Goal: Information Seeking & Learning: Learn about a topic

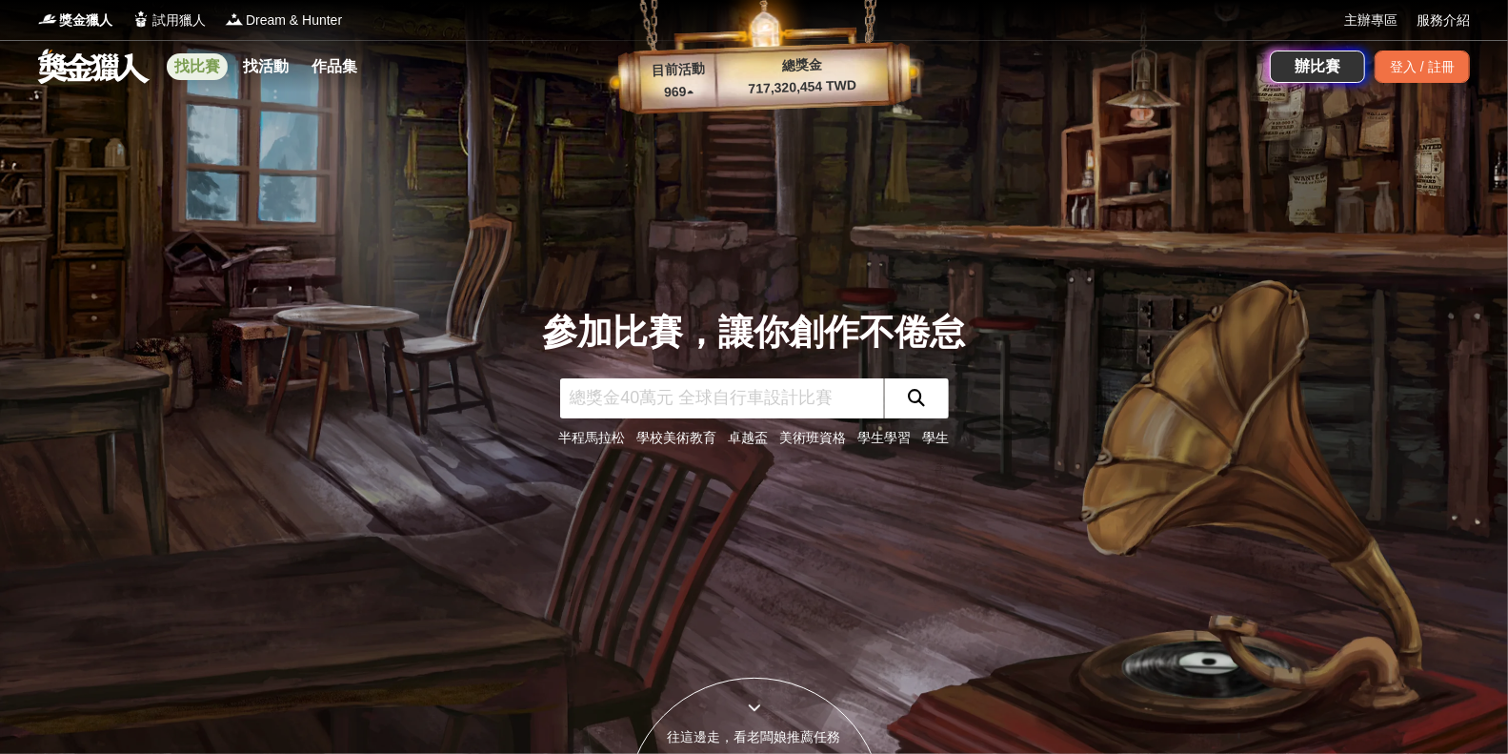
click at [205, 69] on link "找比賽" at bounding box center [197, 66] width 61 height 27
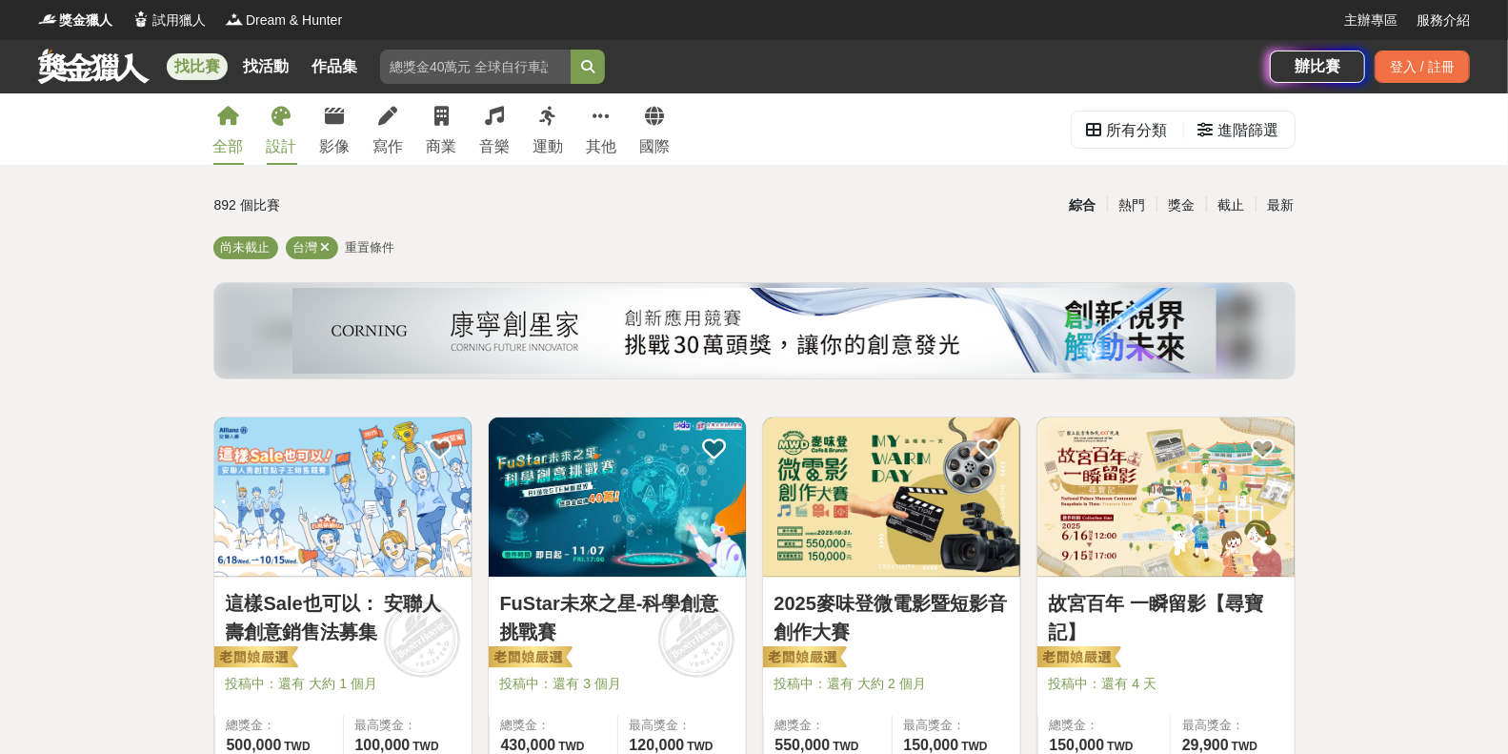
click at [279, 119] on icon at bounding box center [282, 116] width 19 height 19
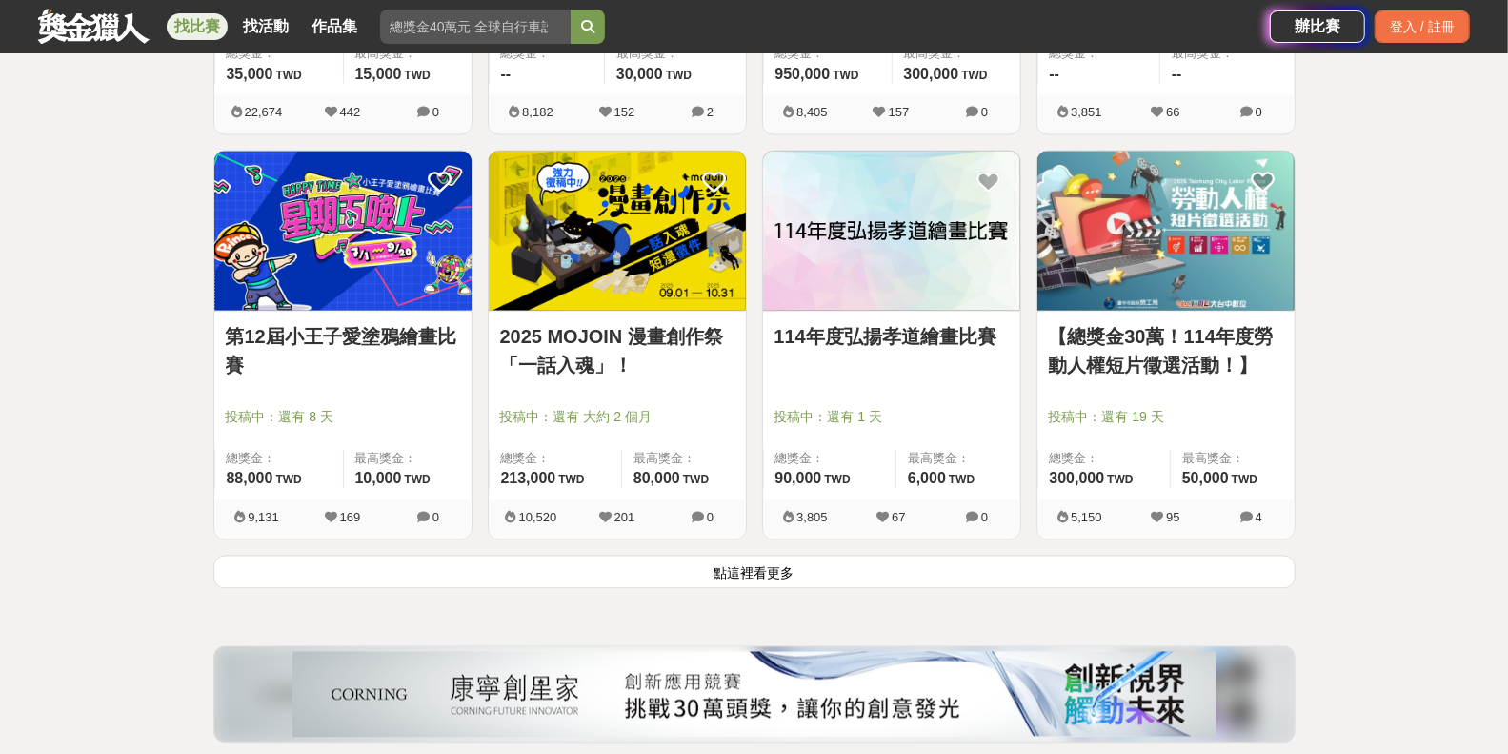
scroll to position [2290, 0]
click at [733, 565] on button "點這裡看更多" at bounding box center [754, 571] width 1083 height 33
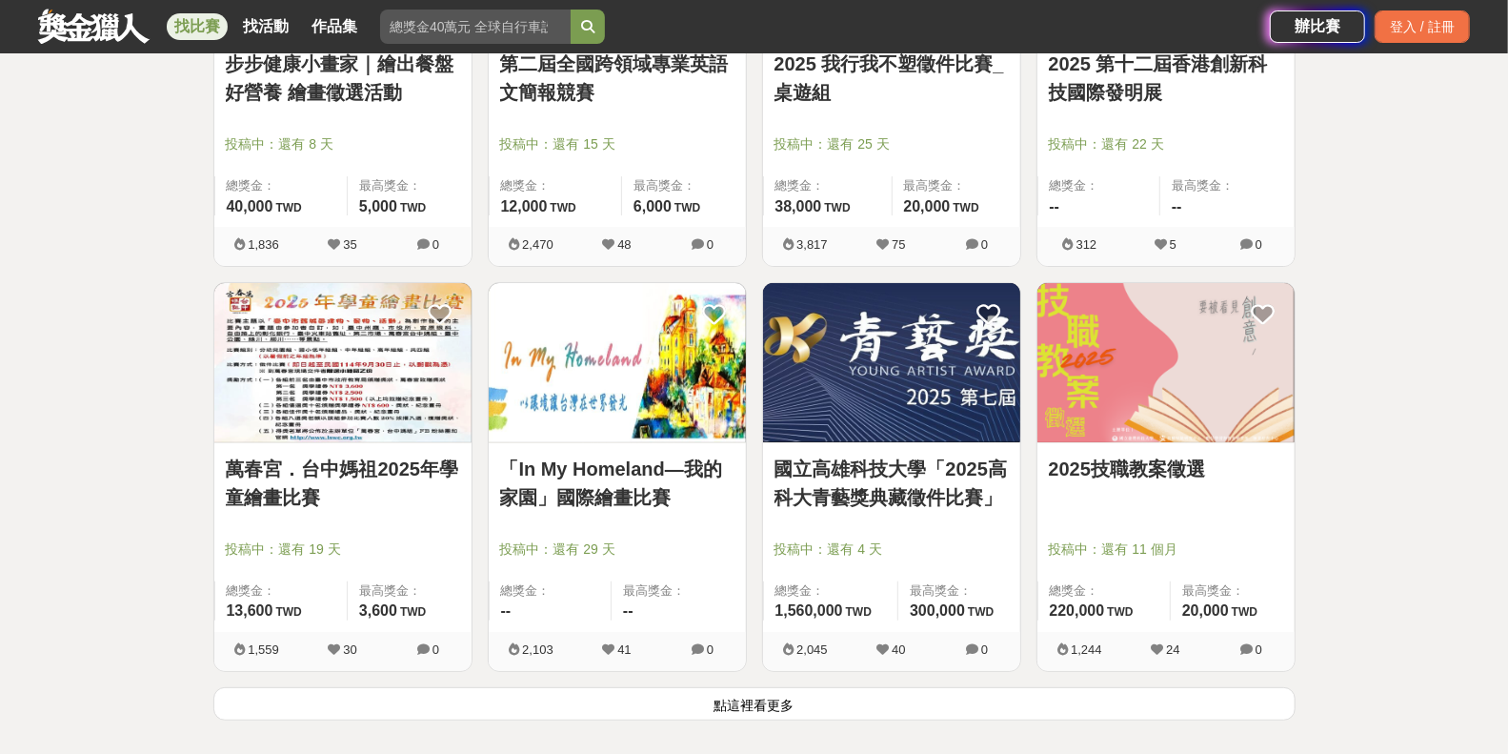
scroll to position [4603, 0]
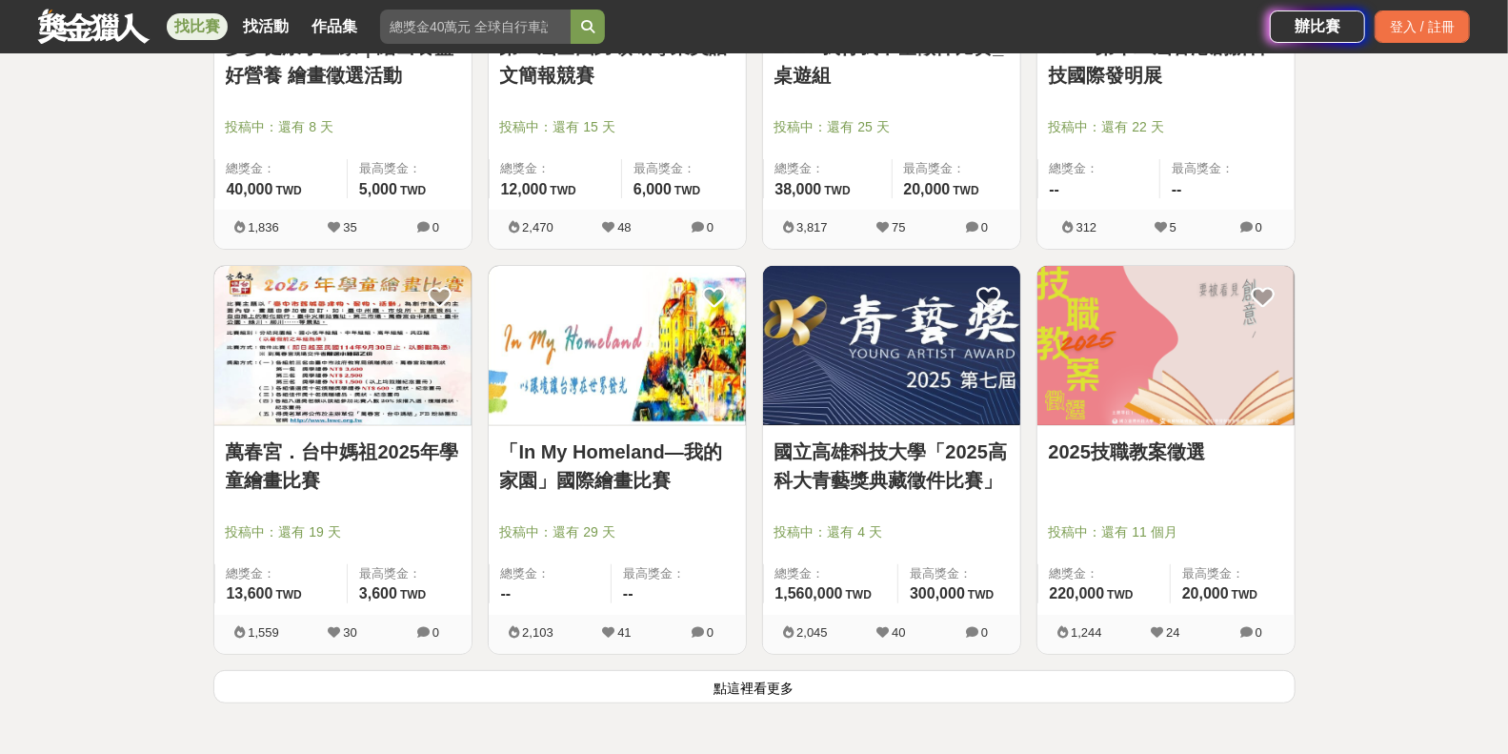
click at [750, 678] on button "點這裡看更多" at bounding box center [754, 686] width 1083 height 33
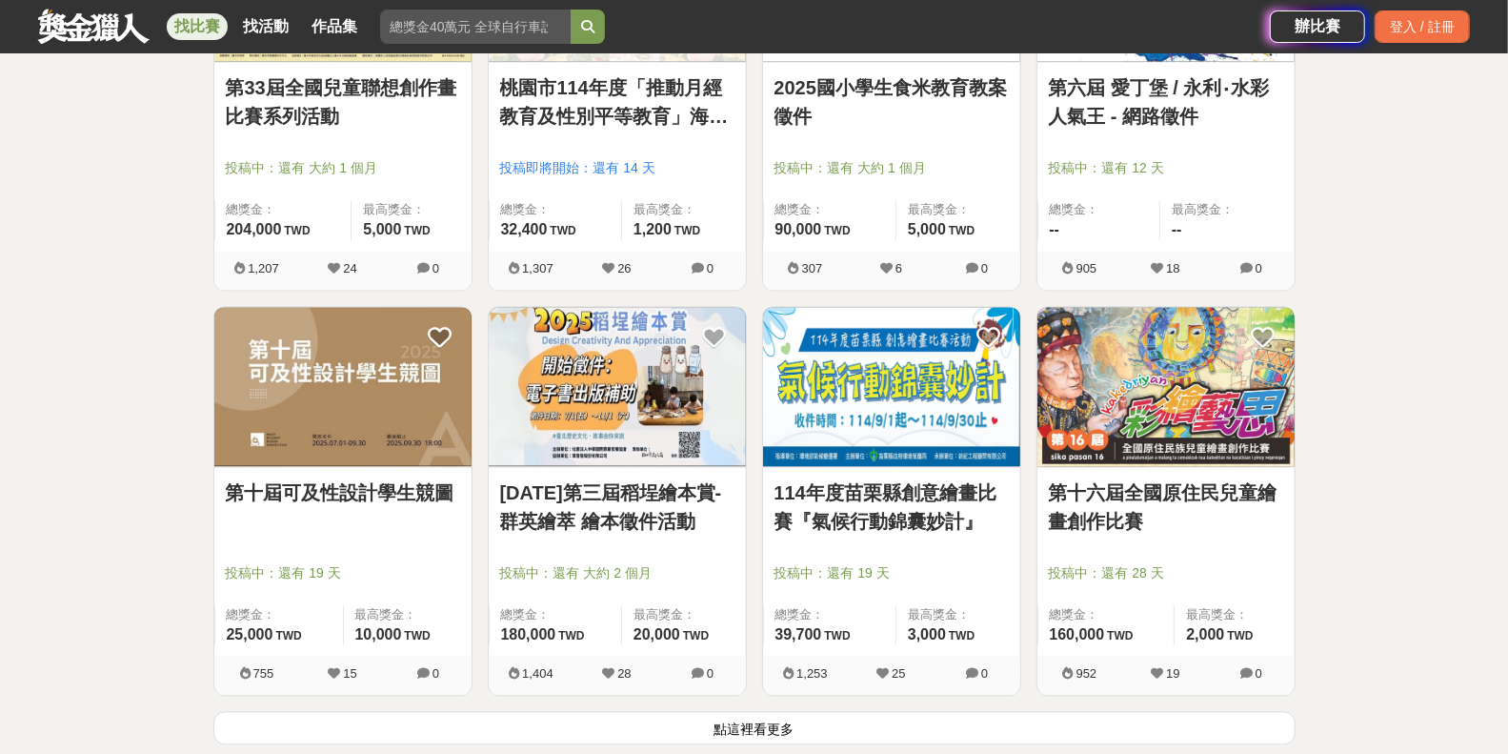
scroll to position [7029, 0]
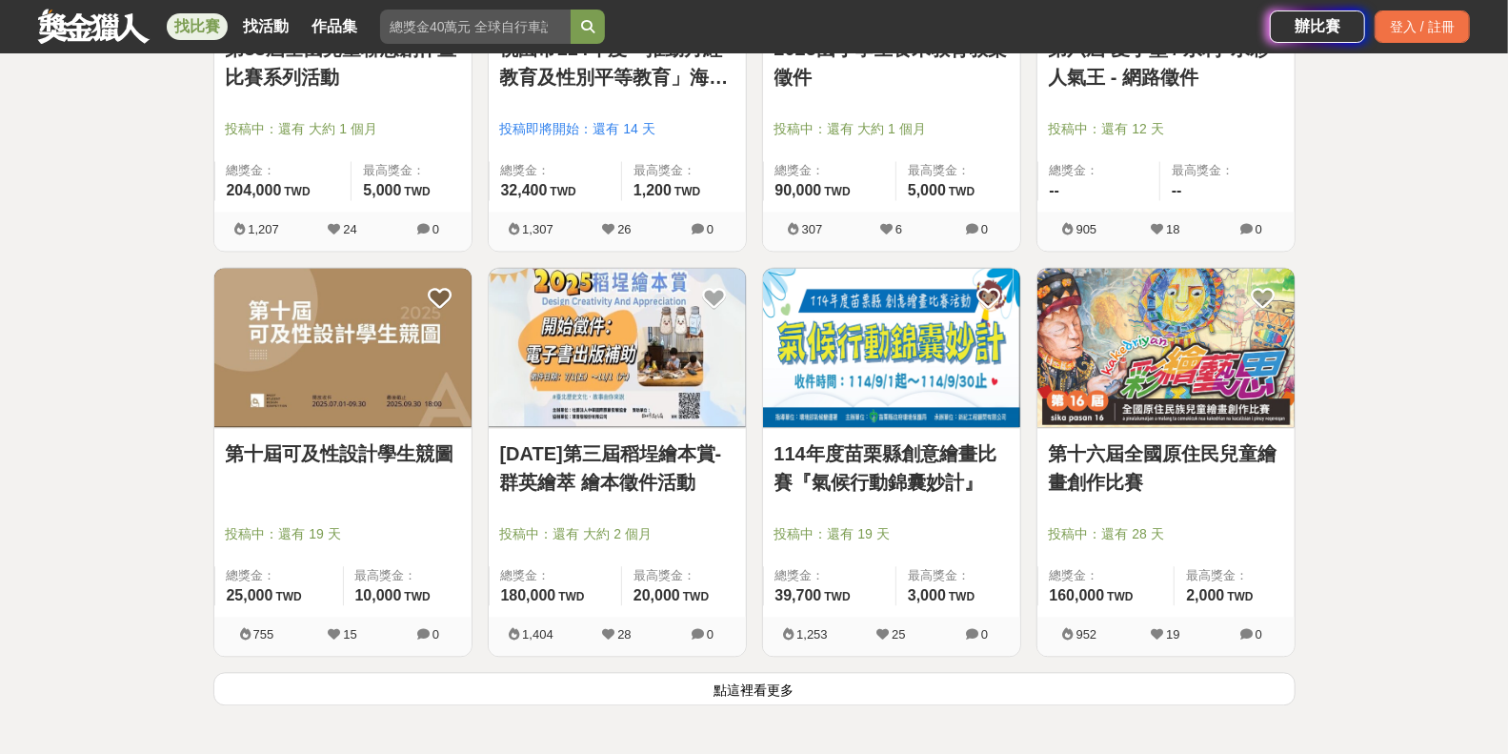
click at [771, 678] on button "點這裡看更多" at bounding box center [754, 688] width 1083 height 33
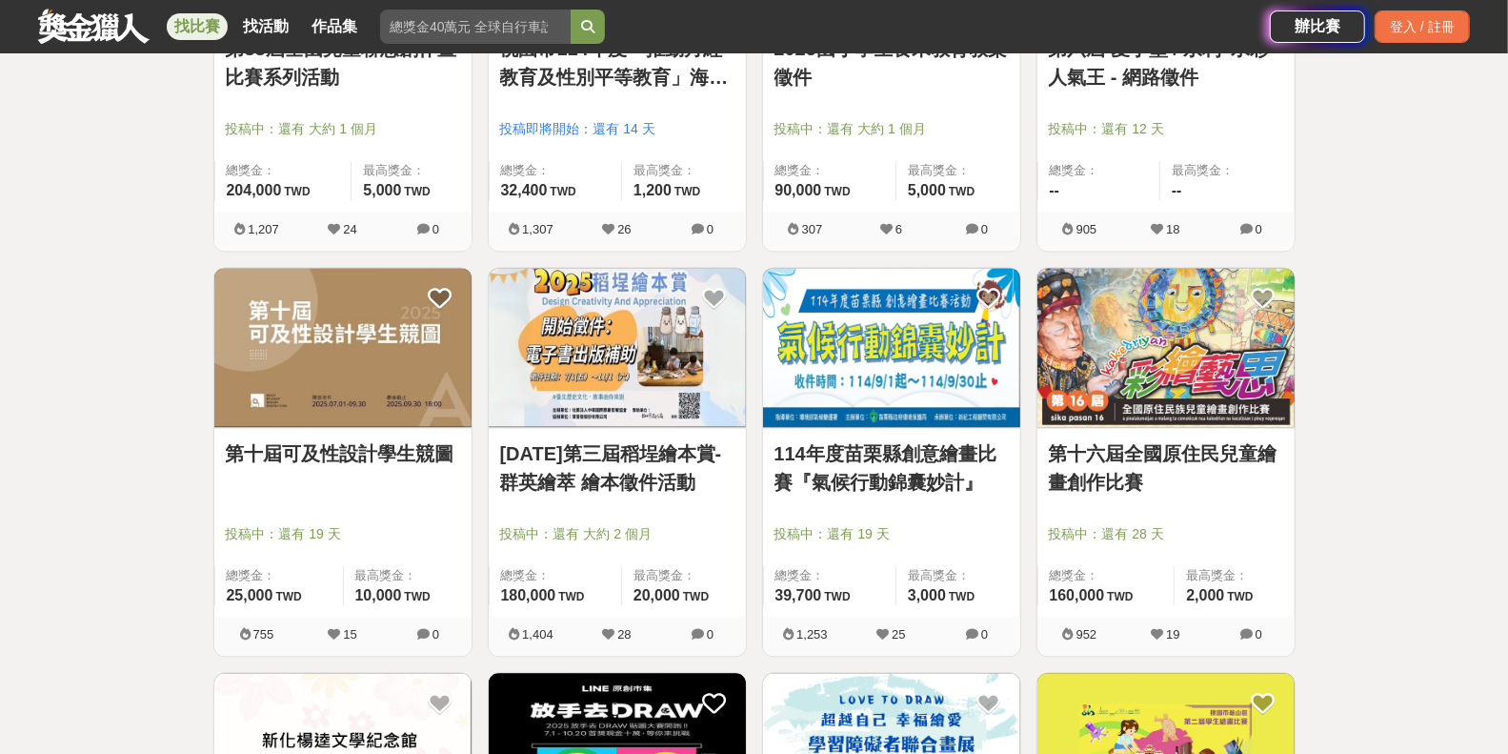
click at [764, 674] on img at bounding box center [891, 752] width 257 height 159
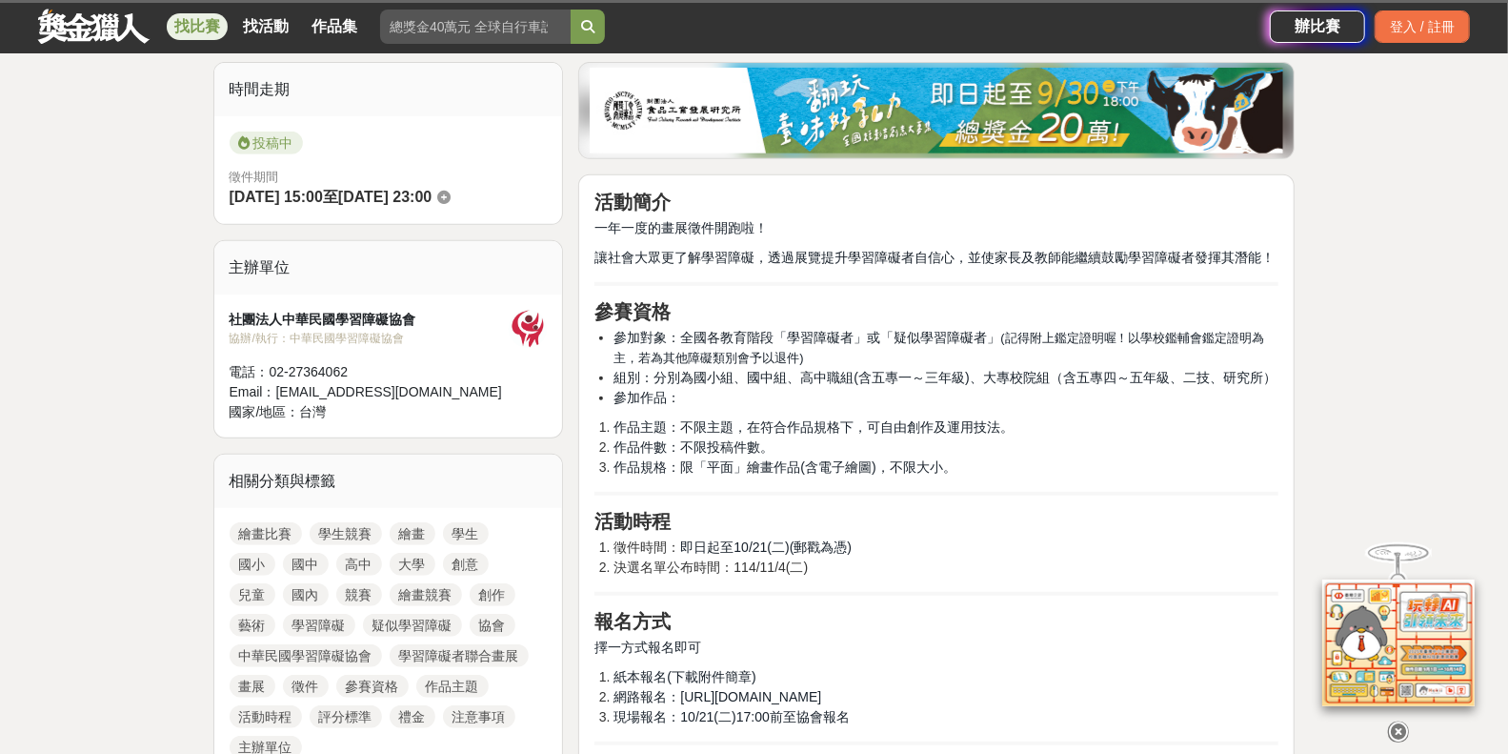
scroll to position [503, 0]
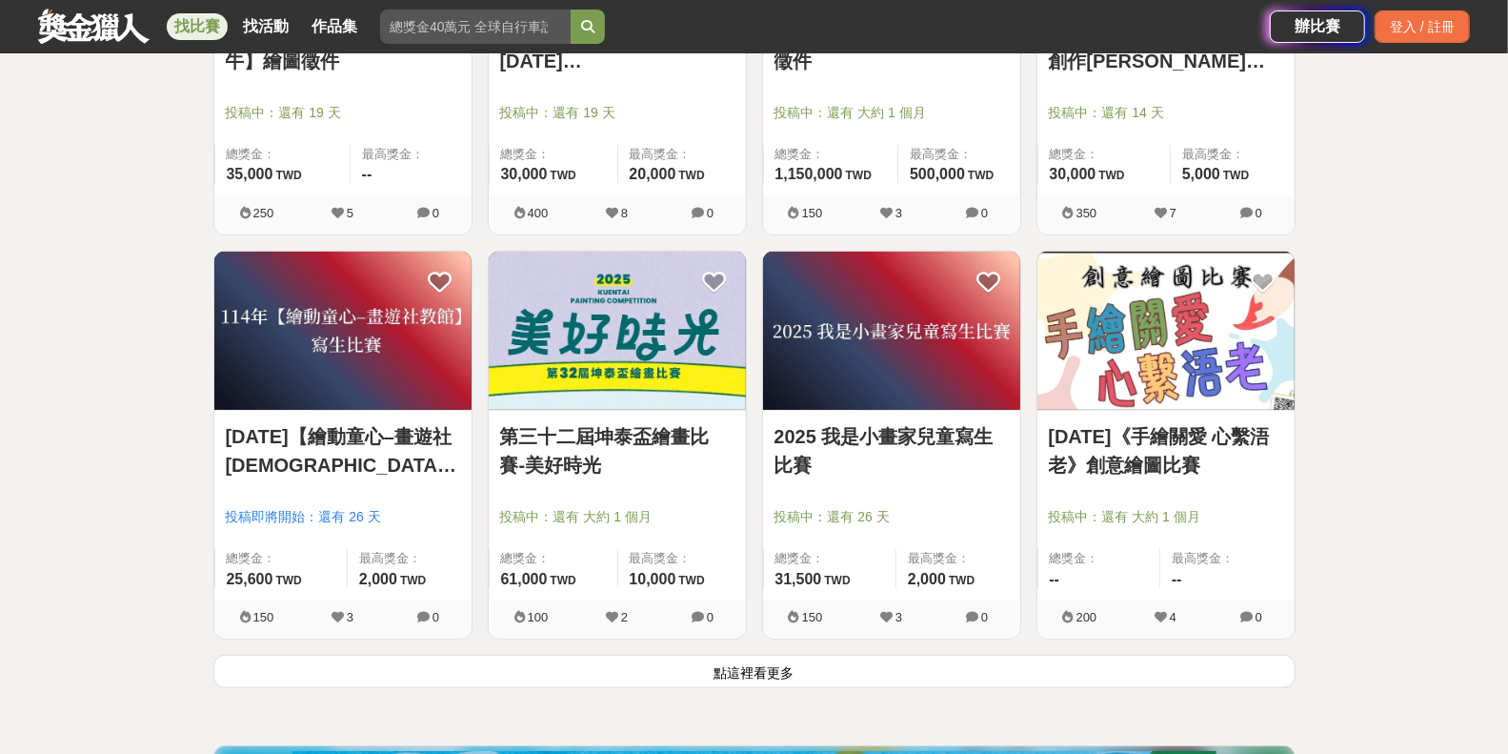
scroll to position [9642, 0]
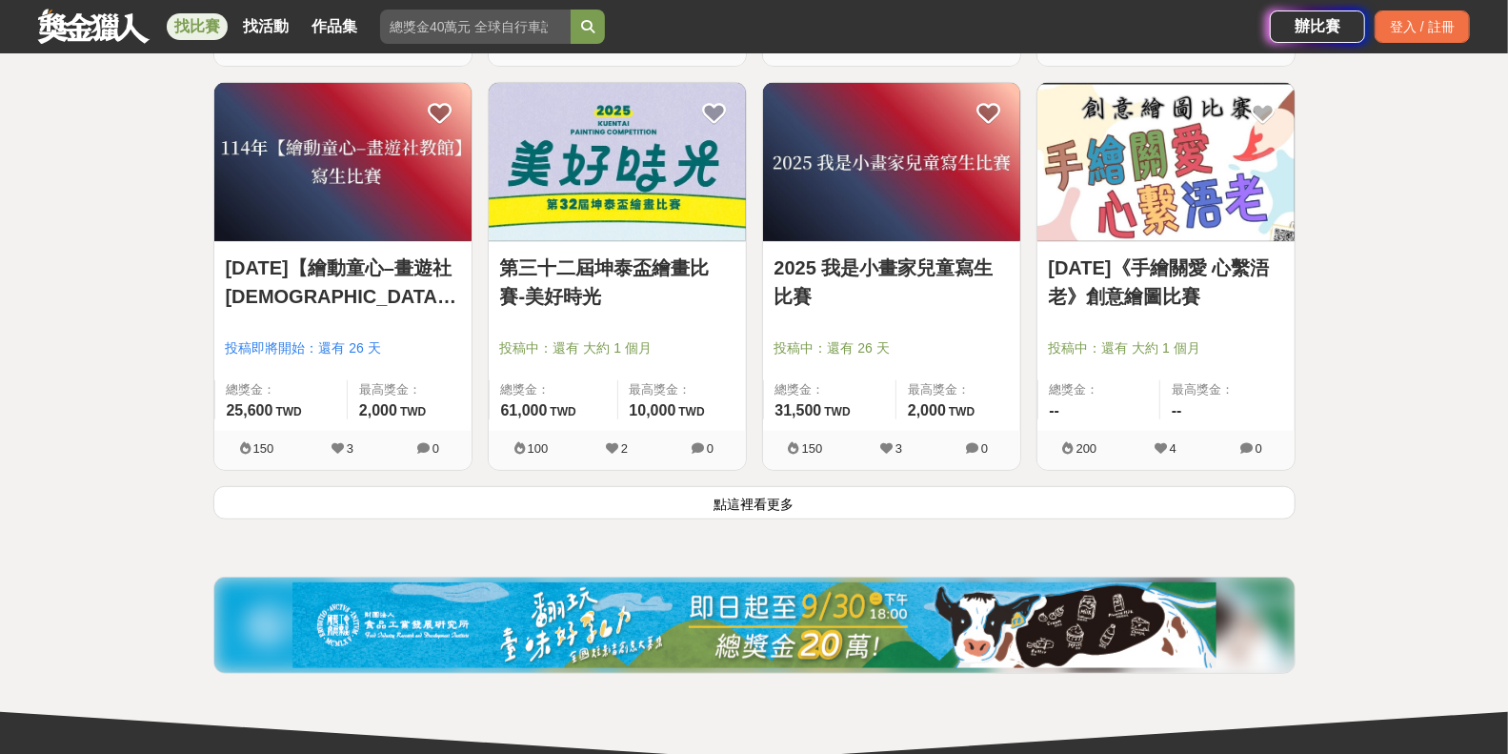
click at [773, 489] on button "點這裡看更多" at bounding box center [754, 502] width 1083 height 33
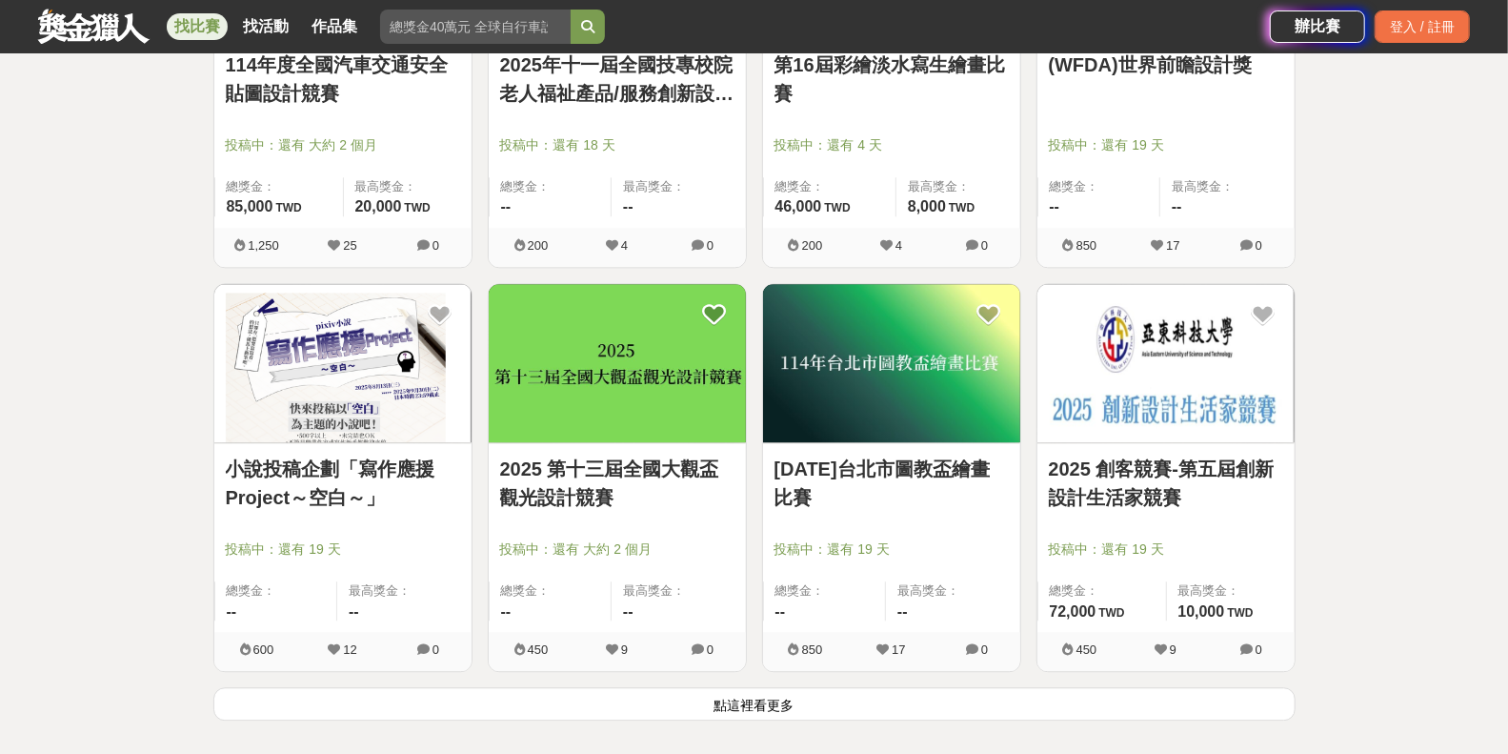
scroll to position [11974, 0]
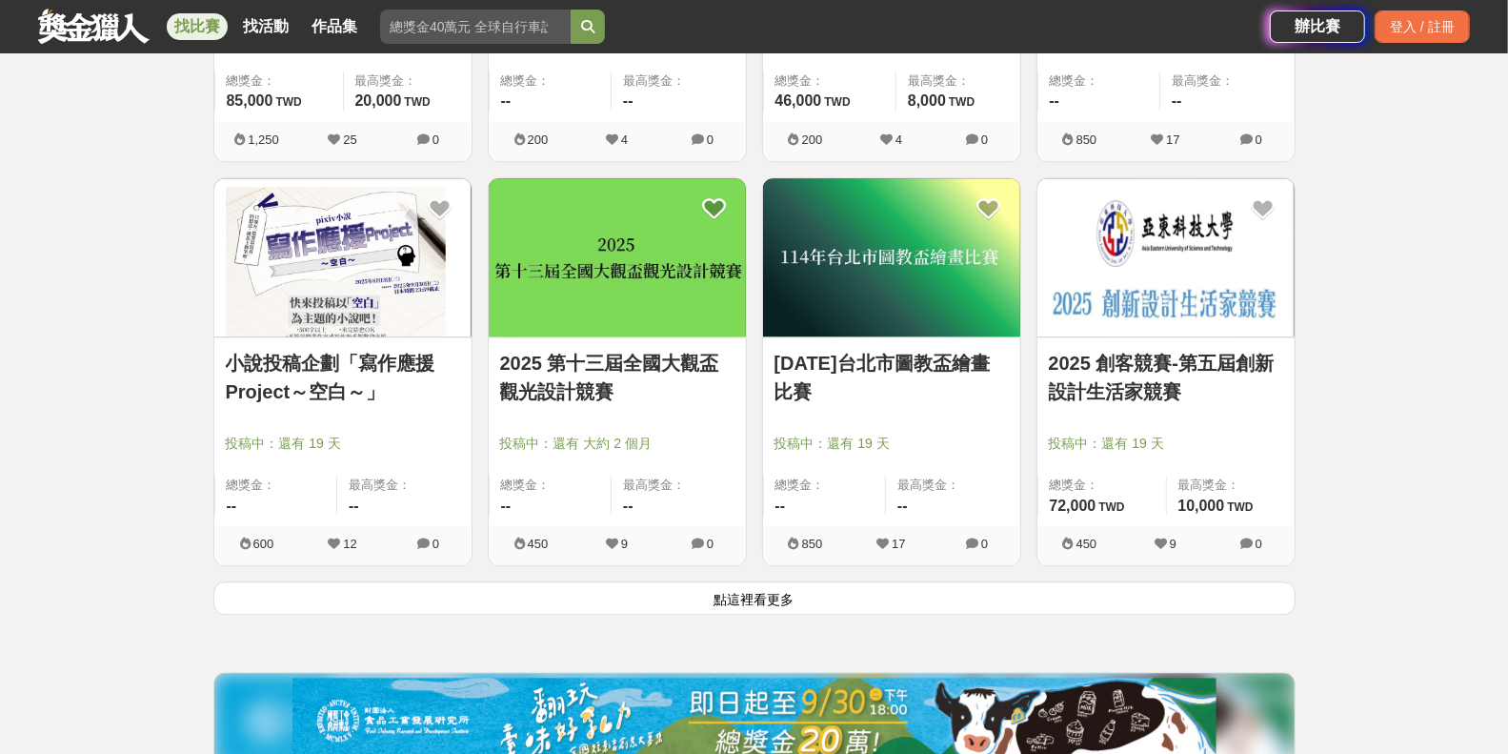
click at [776, 581] on button "點這裡看更多" at bounding box center [754, 597] width 1083 height 33
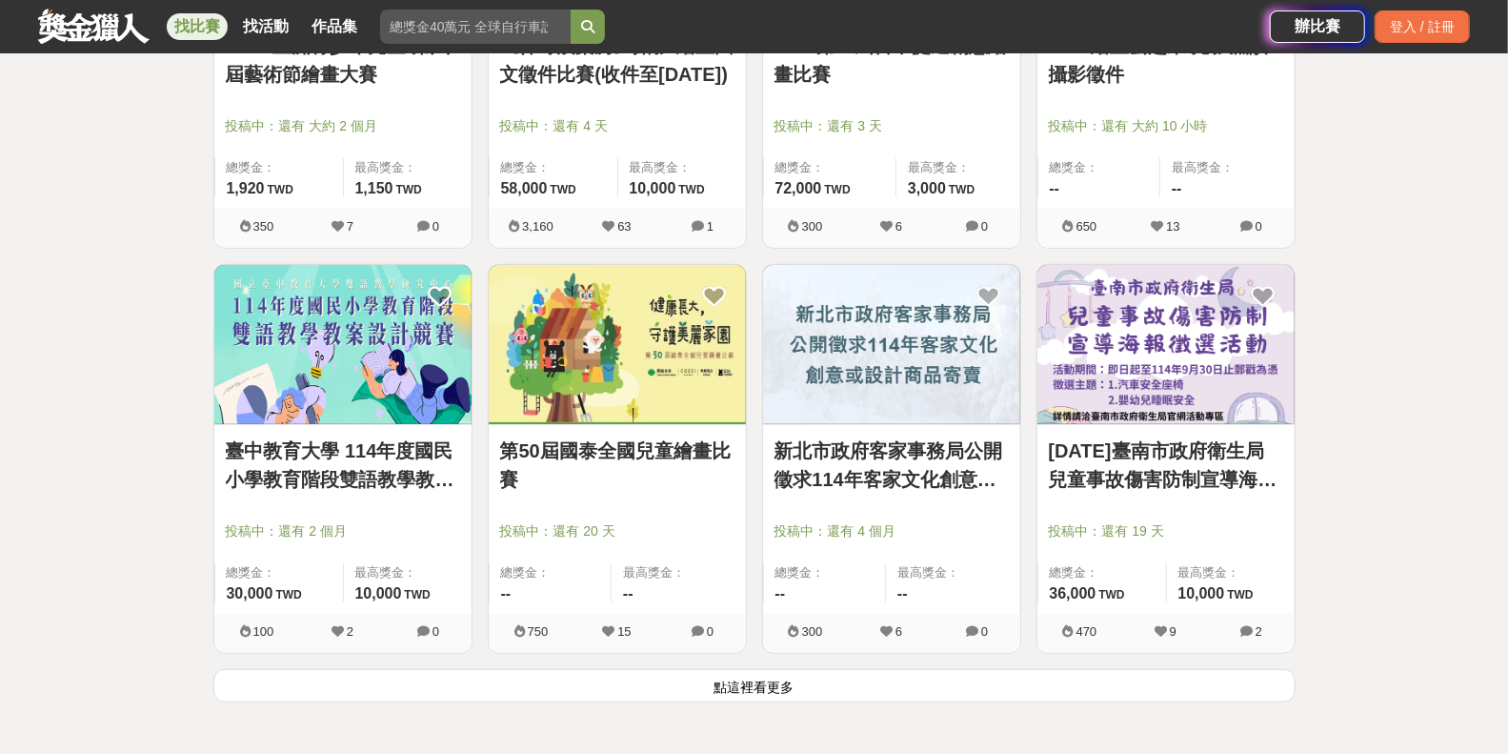
scroll to position [14340, 0]
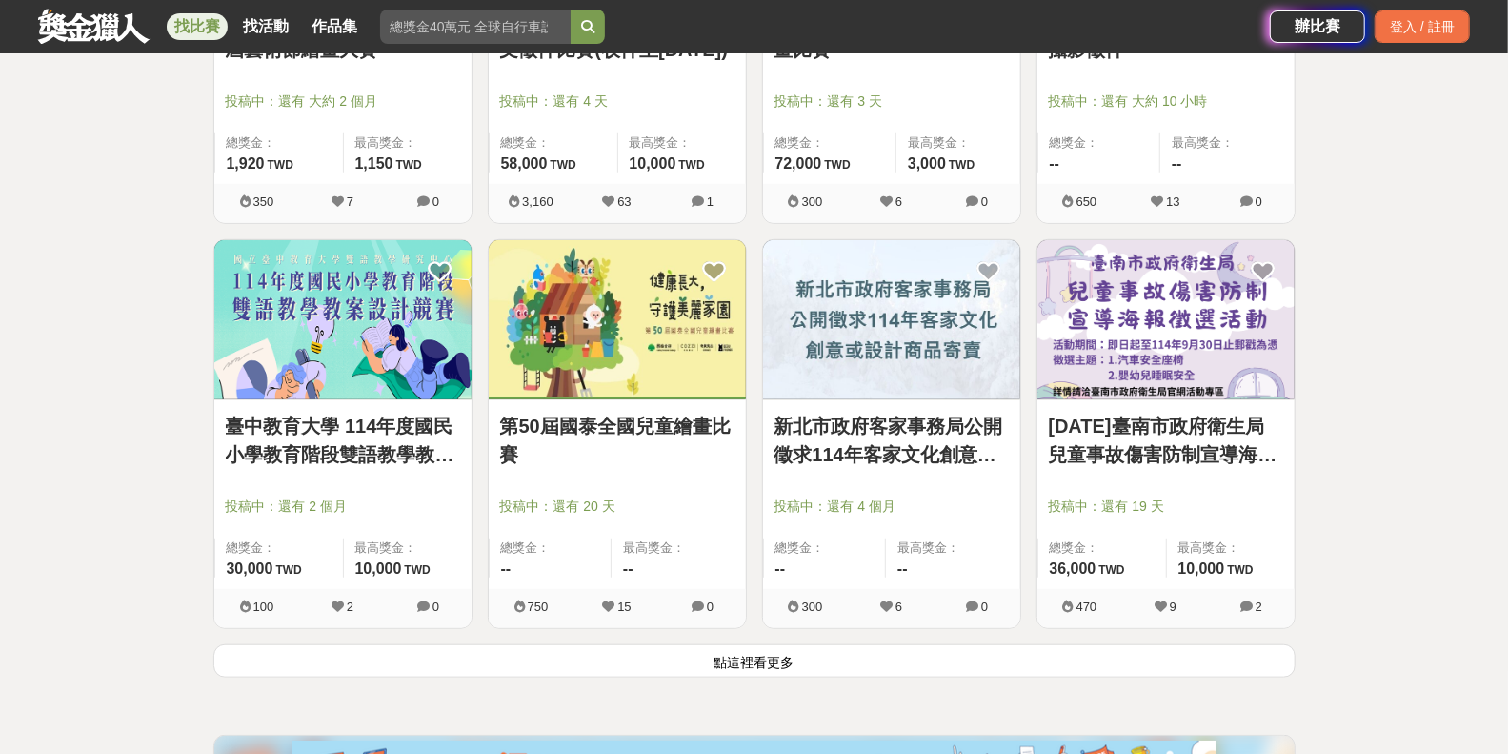
click at [764, 644] on button "點這裡看更多" at bounding box center [754, 660] width 1083 height 33
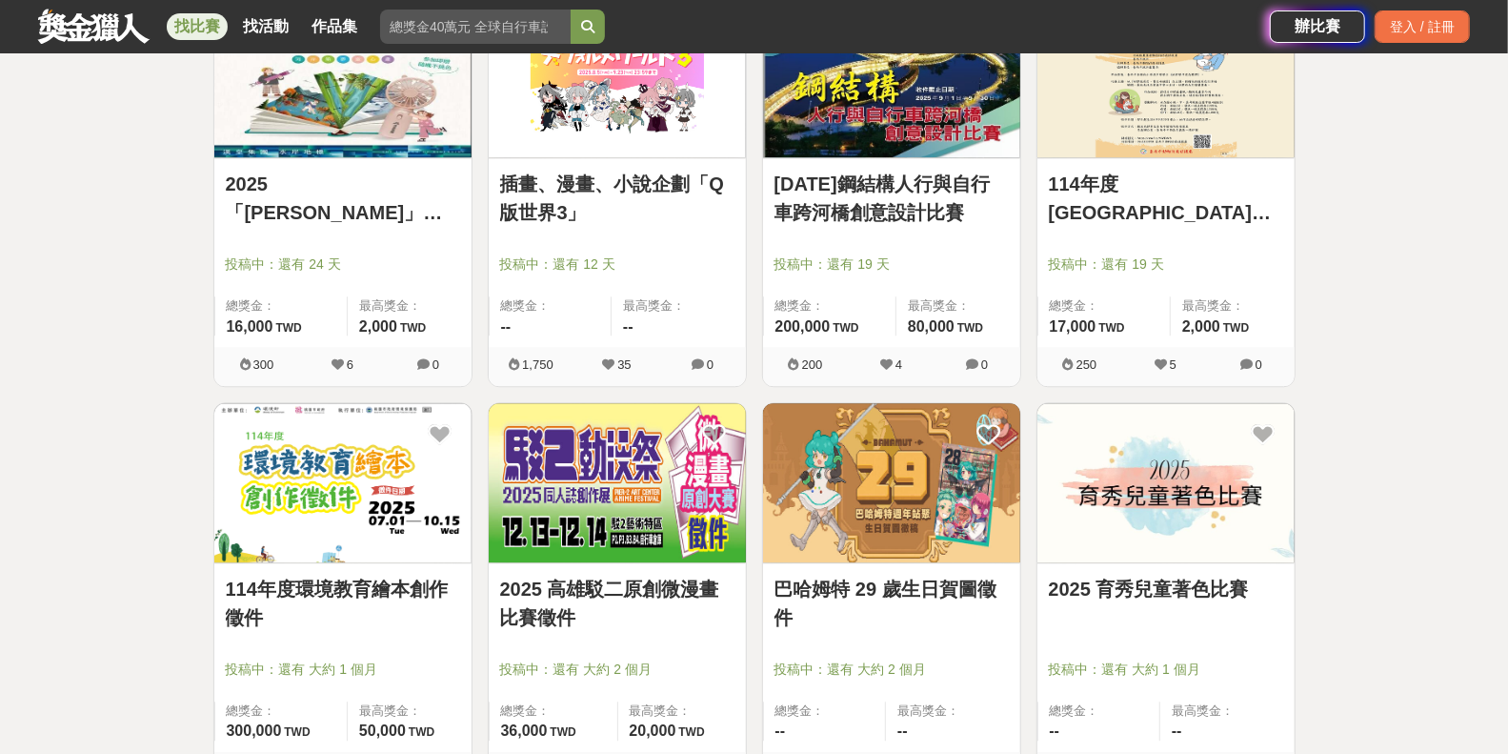
scroll to position [16850, 0]
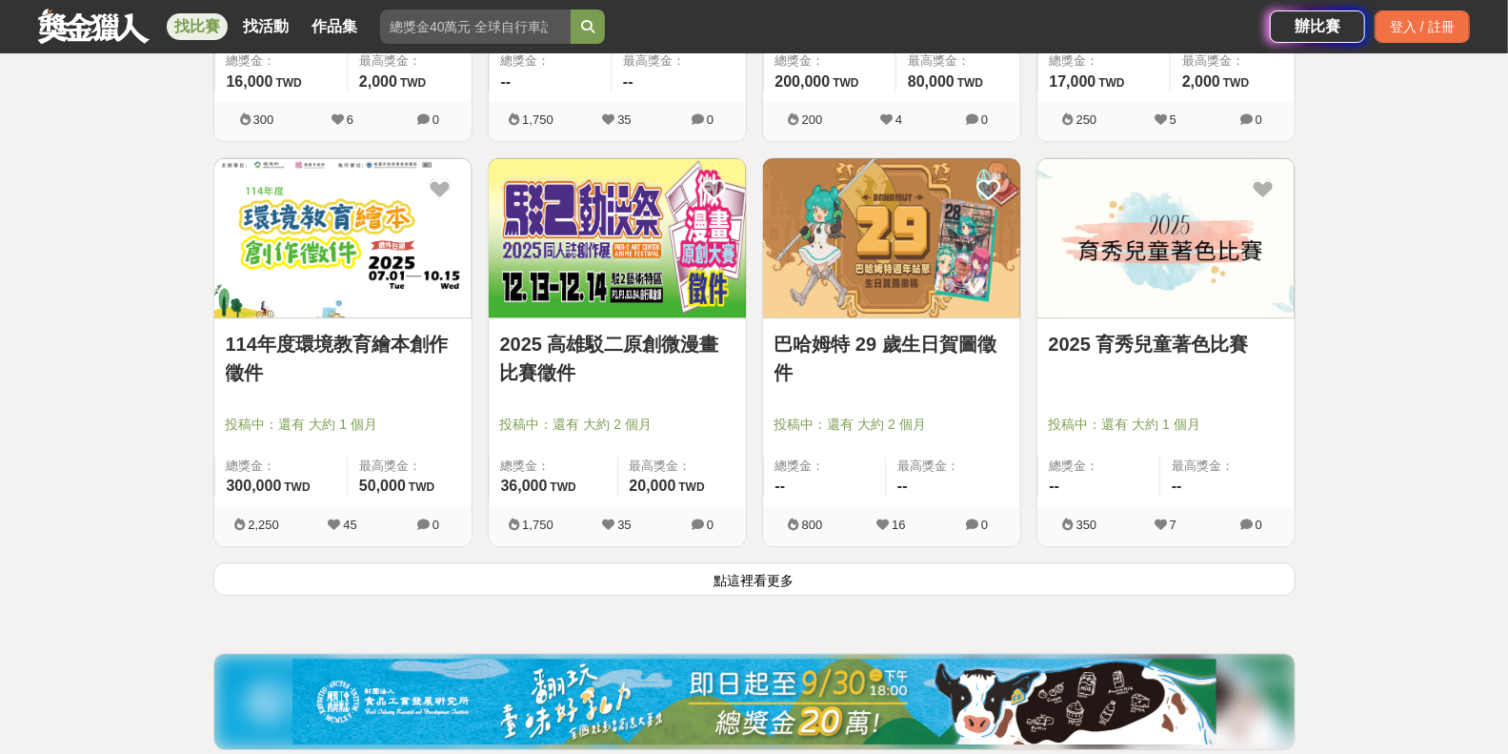
click at [764, 562] on button "點這裡看更多" at bounding box center [754, 578] width 1083 height 33
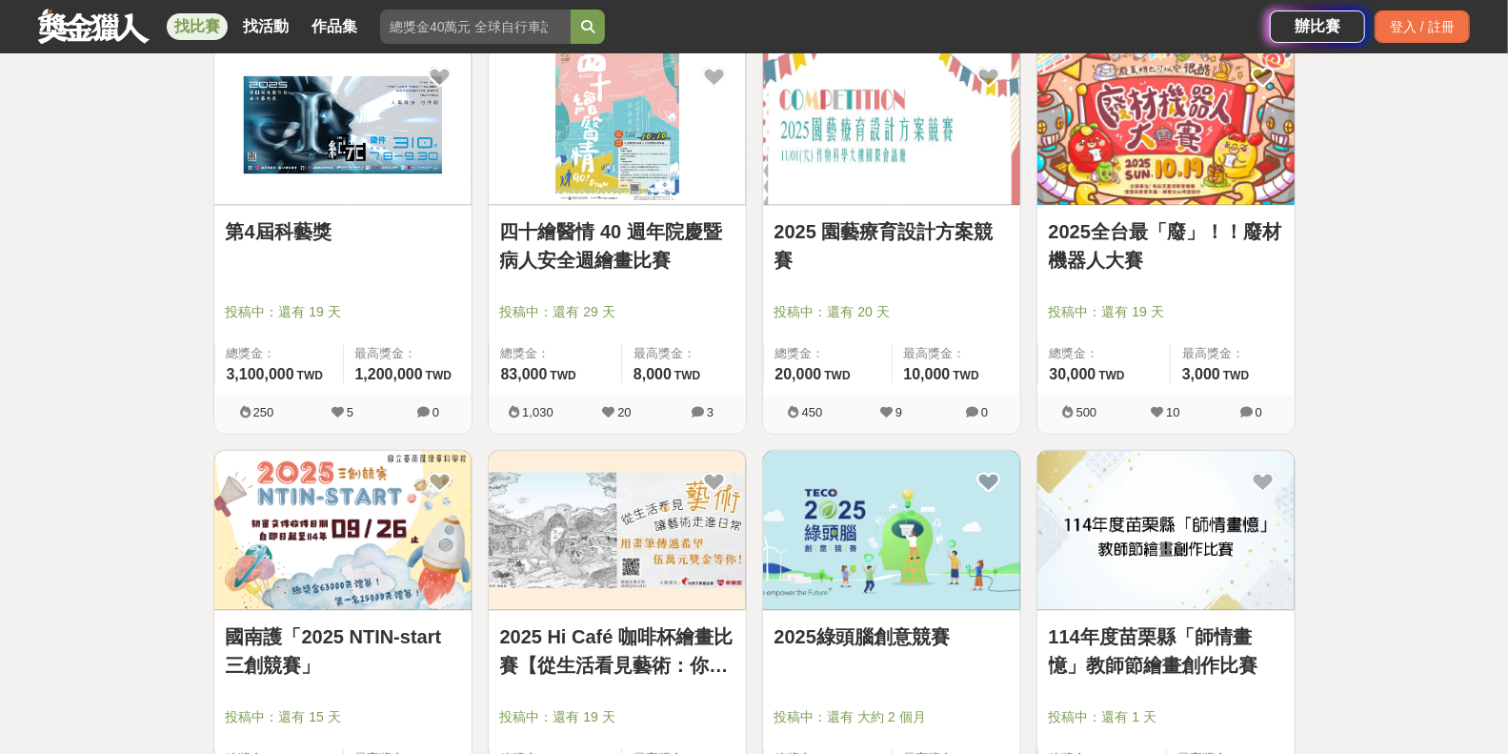
scroll to position [19380, 0]
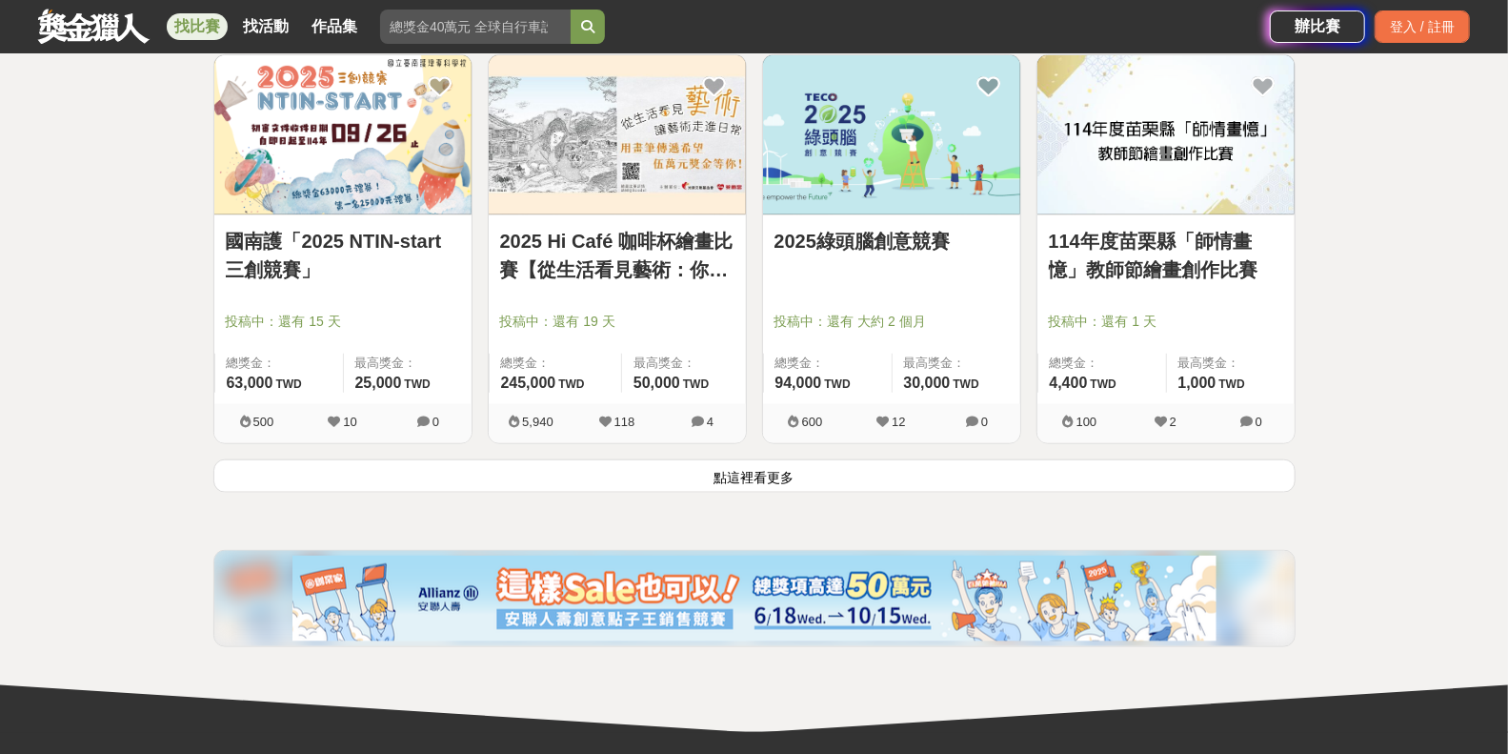
click at [777, 459] on button "點這裡看更多" at bounding box center [754, 475] width 1083 height 33
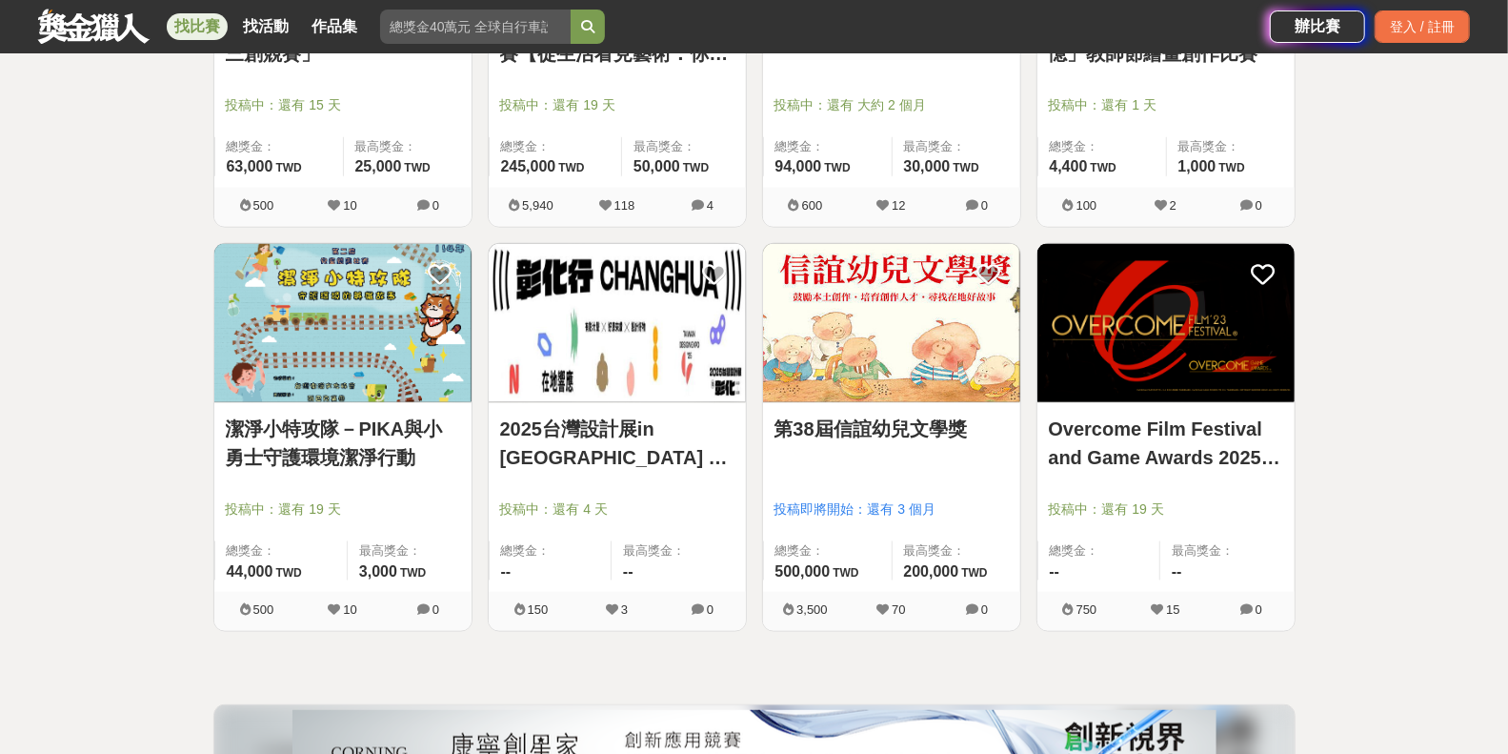
scroll to position [19768, 0]
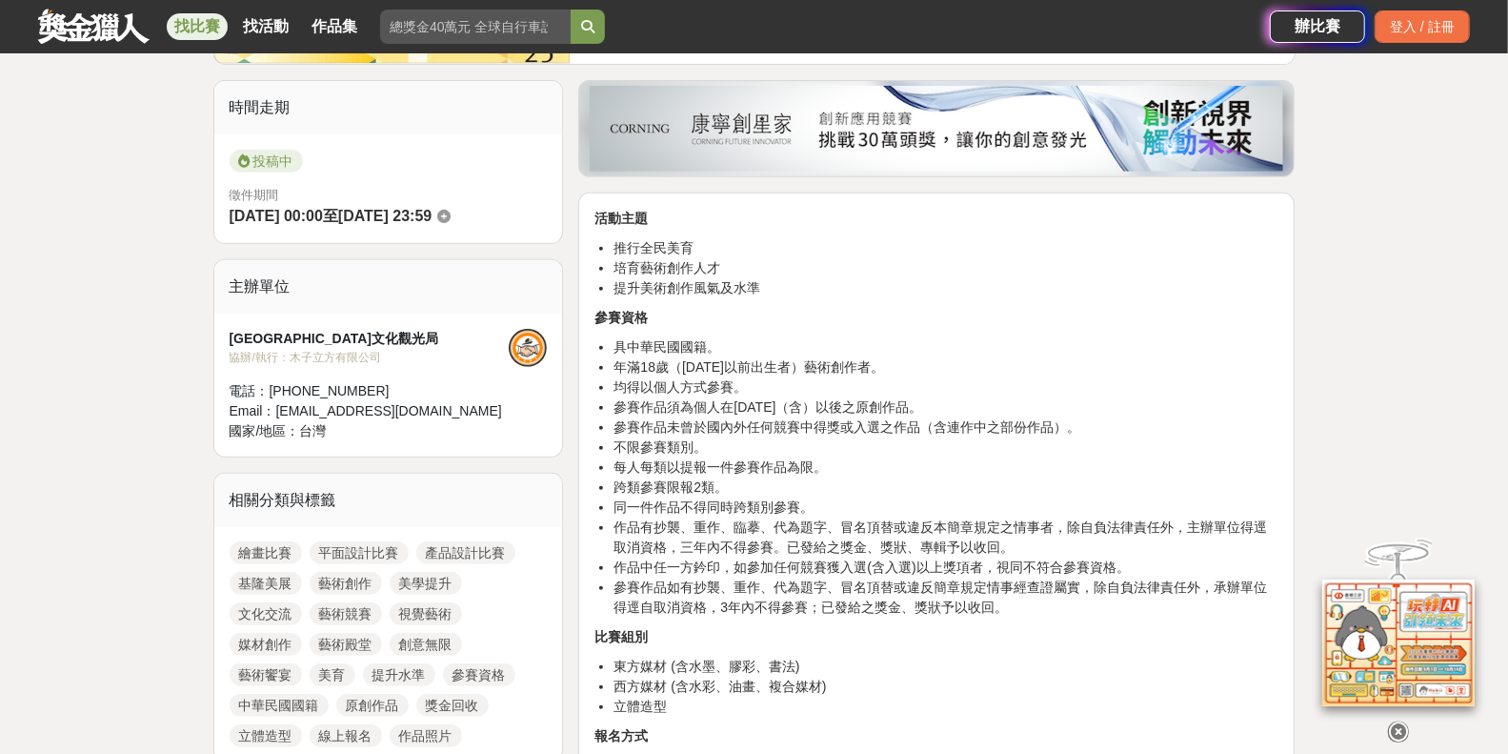
scroll to position [562, 0]
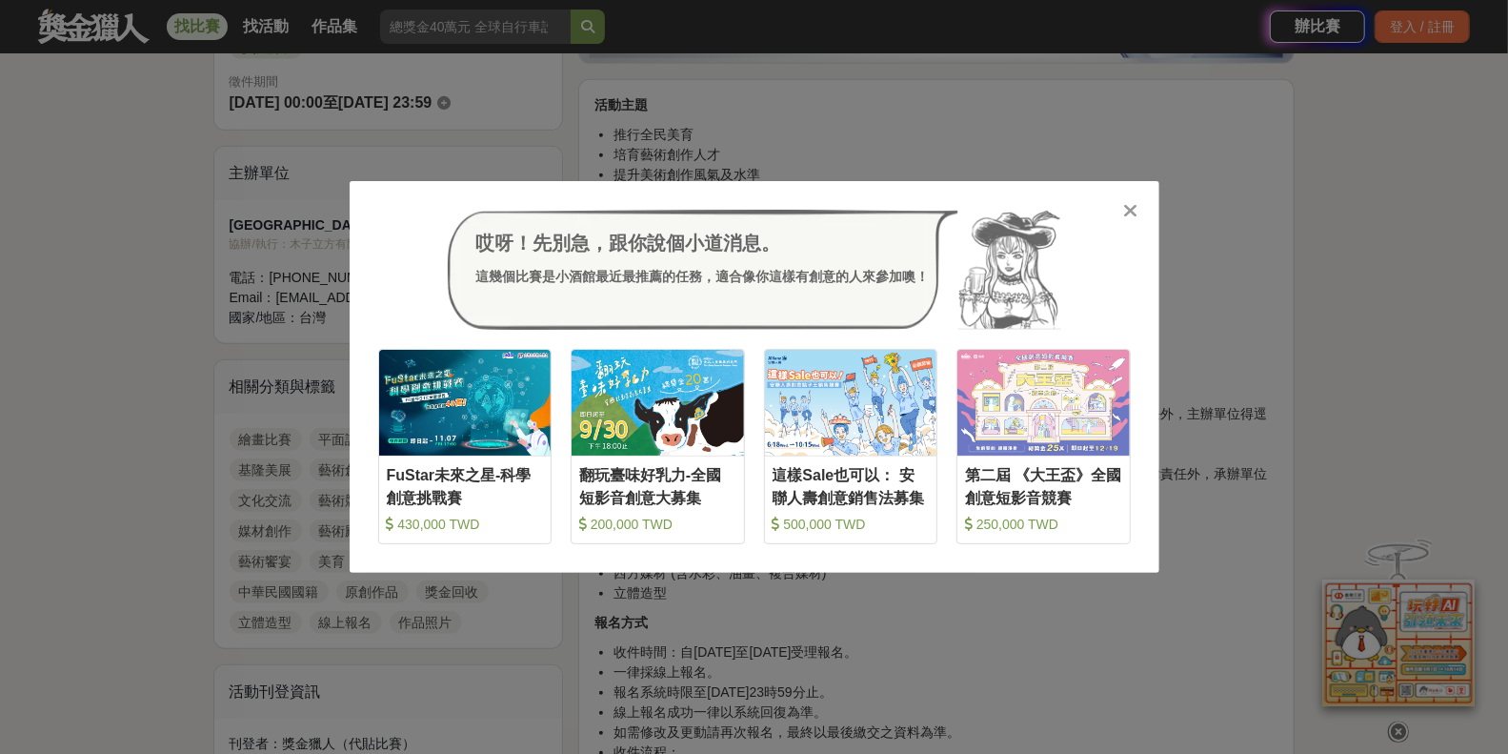
click at [1123, 213] on icon at bounding box center [1130, 210] width 14 height 19
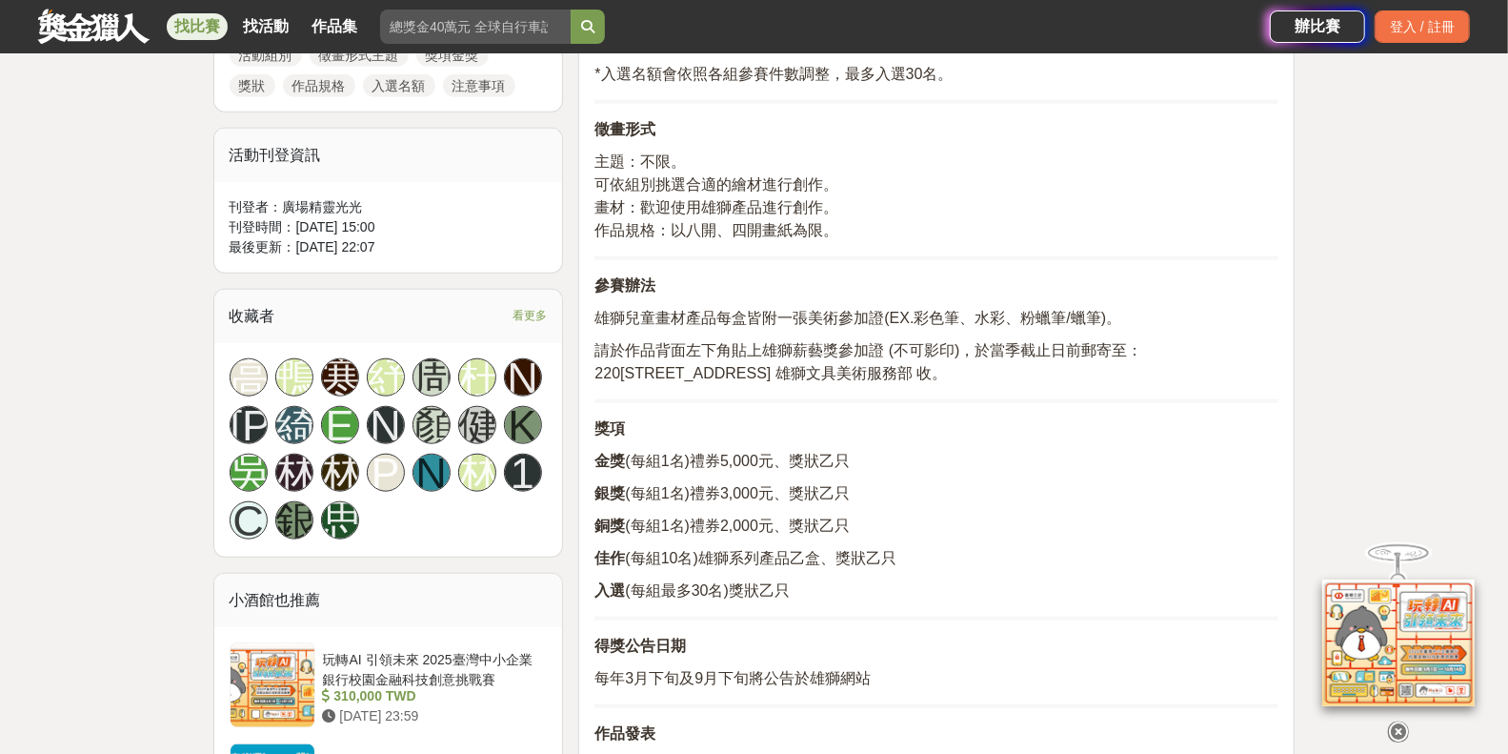
scroll to position [1027, 0]
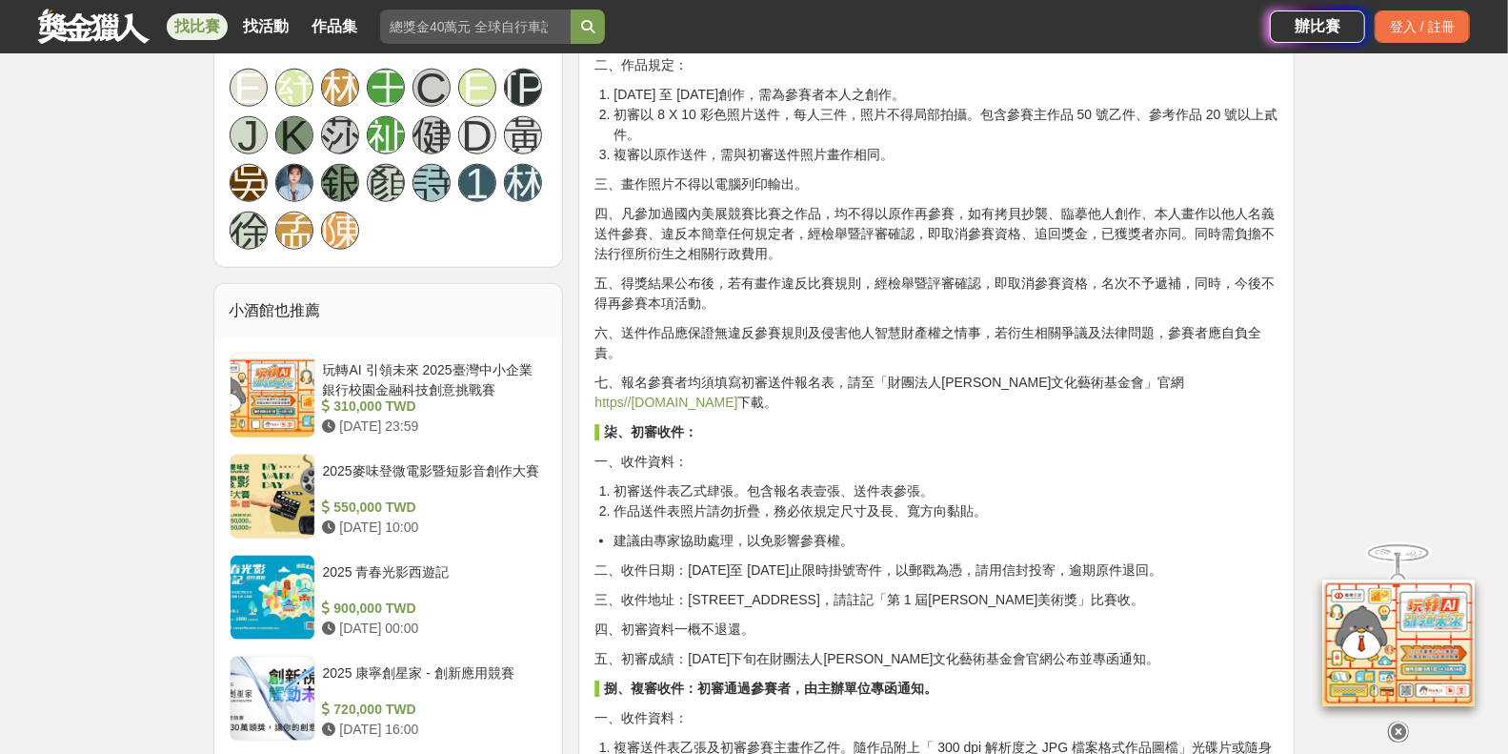
scroll to position [1263, 0]
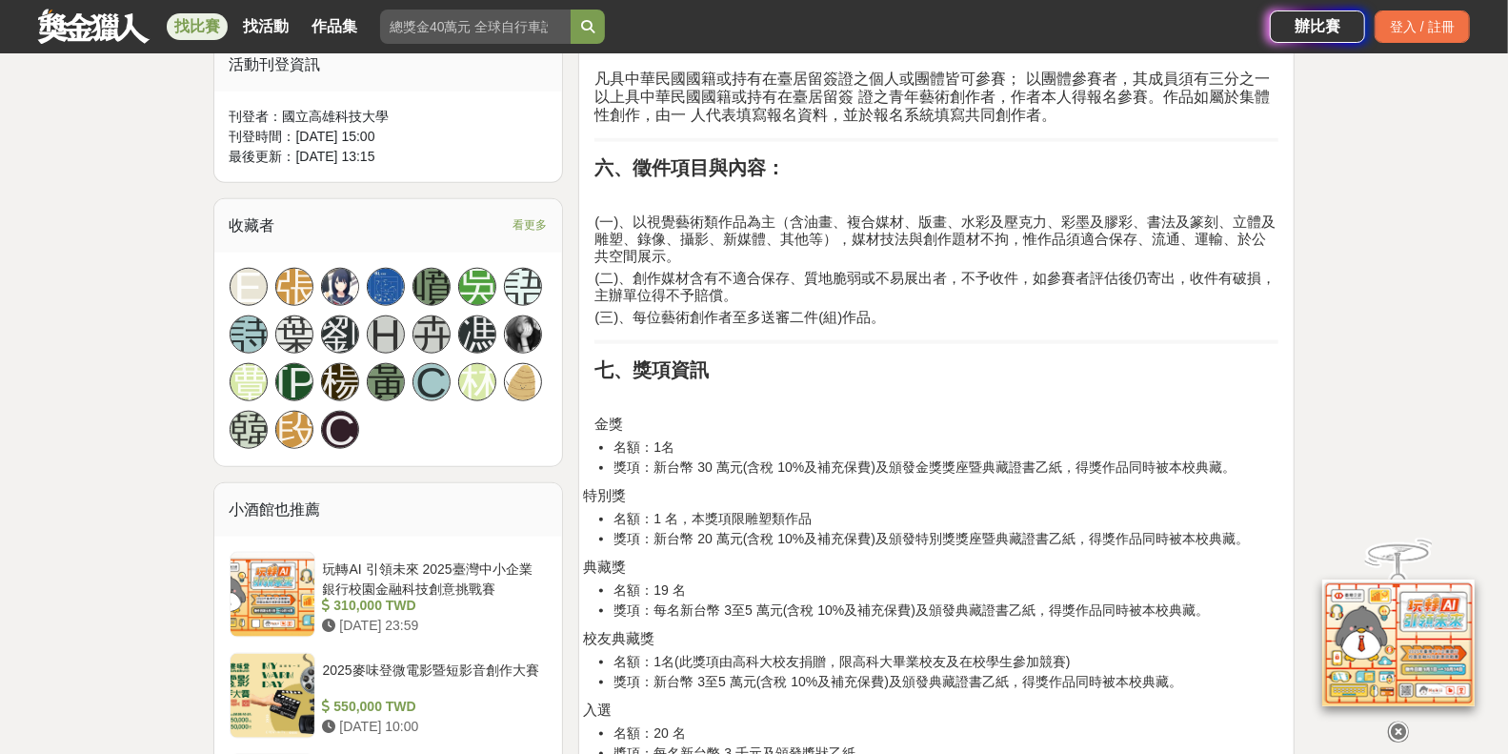
scroll to position [972, 0]
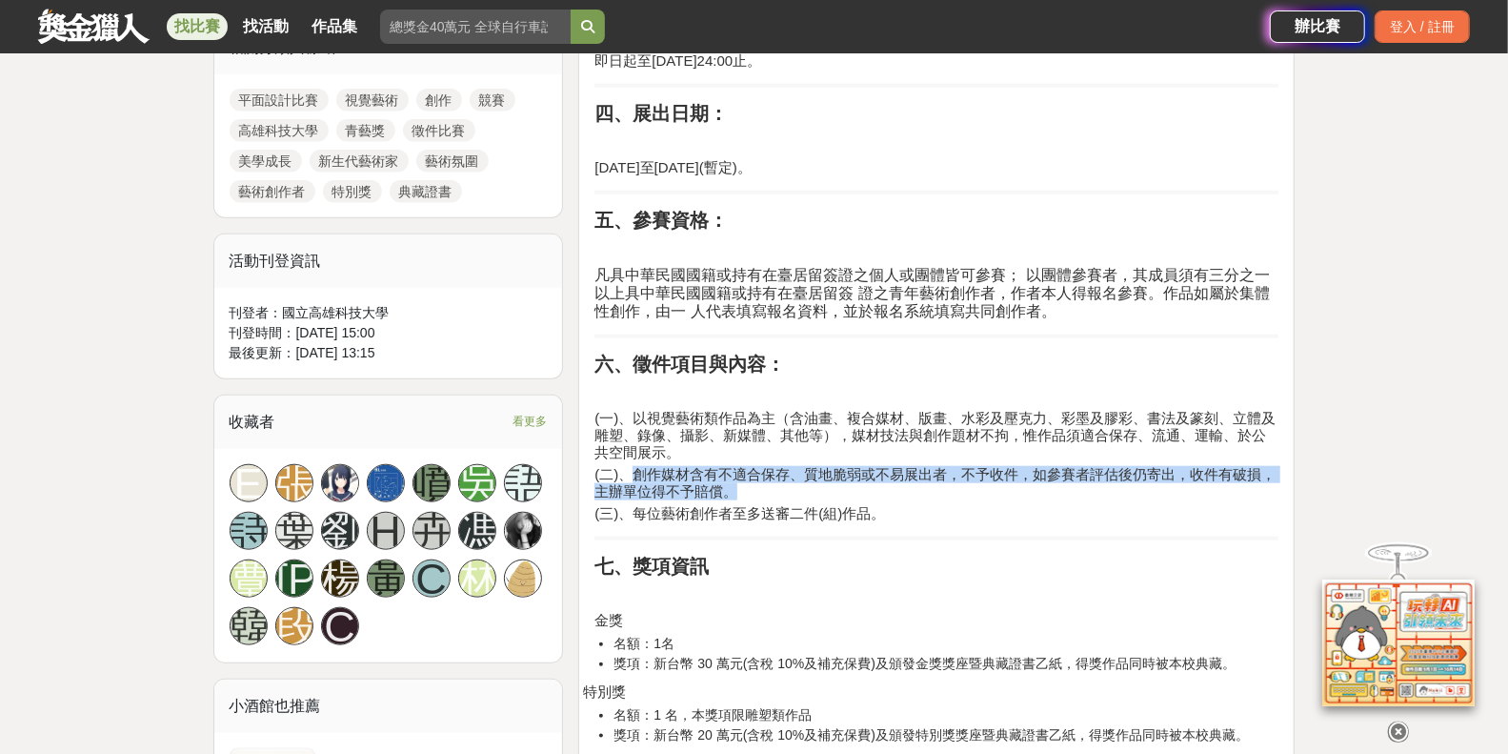
drag, startPoint x: 637, startPoint y: 473, endPoint x: 899, endPoint y: 490, distance: 262.6
click at [899, 490] on h4 "(二)、創作媒材含有不適合保存、質地脆弱或不易展出者，不予收件，如參賽者評估後仍寄出，收件有破損，主辦單位得不予賠償。" at bounding box center [937, 483] width 684 height 34
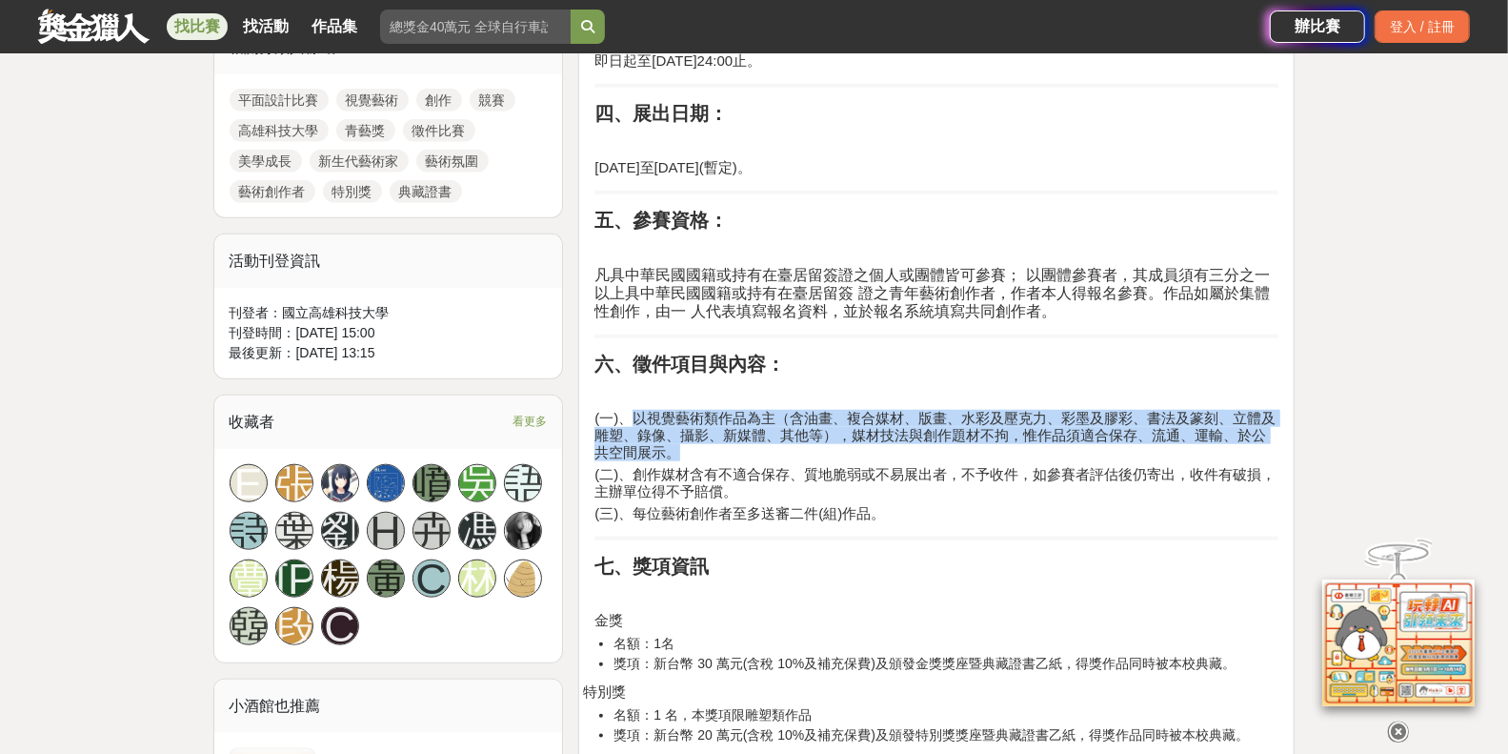
drag, startPoint x: 638, startPoint y: 415, endPoint x: 1083, endPoint y: 444, distance: 446.9
click at [1083, 444] on h4 "(一)、以視覺藝術類作品為主（含油畫、複合媒材、版畫、水彩及壓克力、彩墨及膠彩、書法及篆刻、立體及雕塑、錄像、攝影、新媒體、其他等），媒材技法與創作題材不拘，…" at bounding box center [937, 435] width 684 height 51
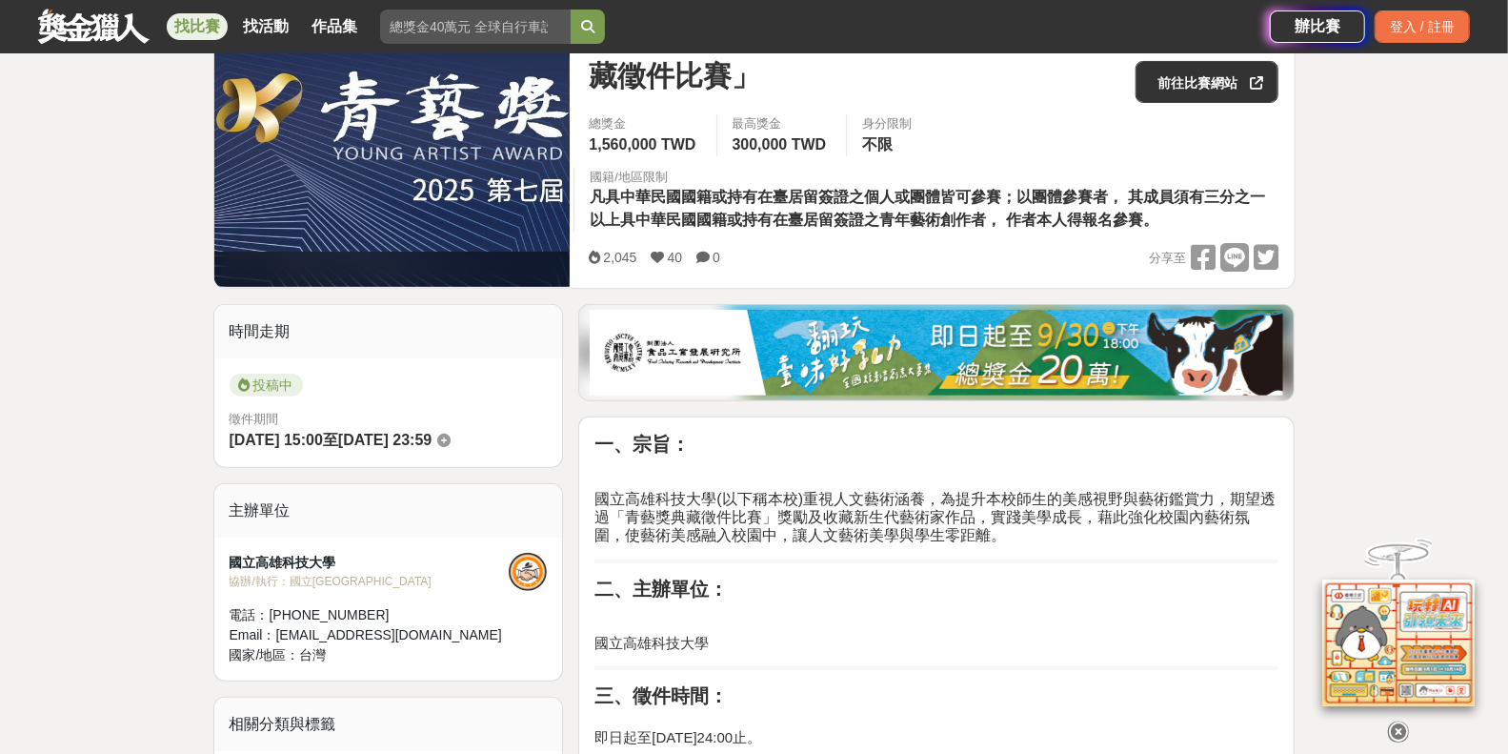
scroll to position [694, 0]
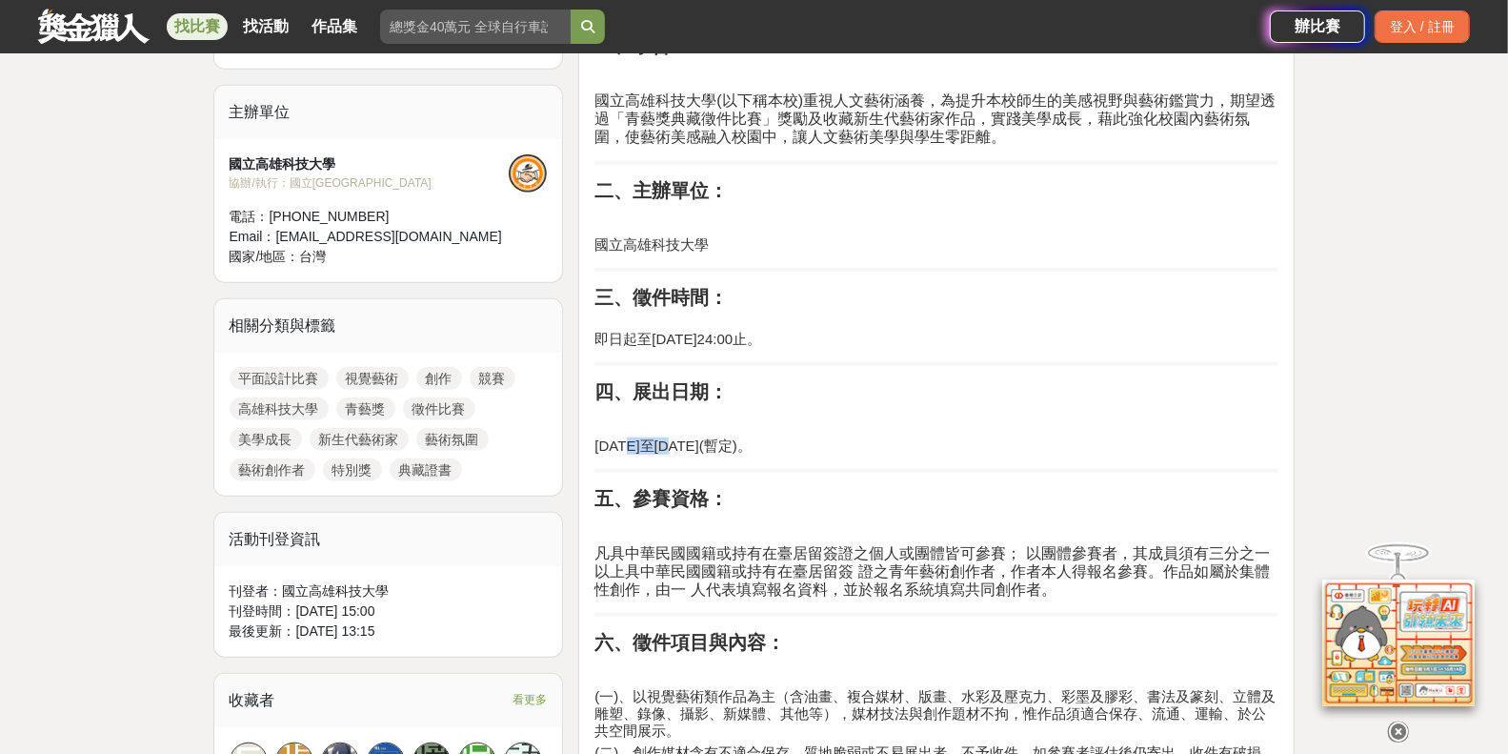
drag, startPoint x: 634, startPoint y: 443, endPoint x: 689, endPoint y: 441, distance: 55.3
click at [689, 441] on h4 "114年12月6日至114年12月31日(暫定)。" at bounding box center [937, 445] width 684 height 17
drag, startPoint x: 660, startPoint y: 334, endPoint x: 804, endPoint y: 331, distance: 143.9
click at [804, 331] on h4 "即日起至114年09月15日24:00止。" at bounding box center [937, 331] width 684 height 34
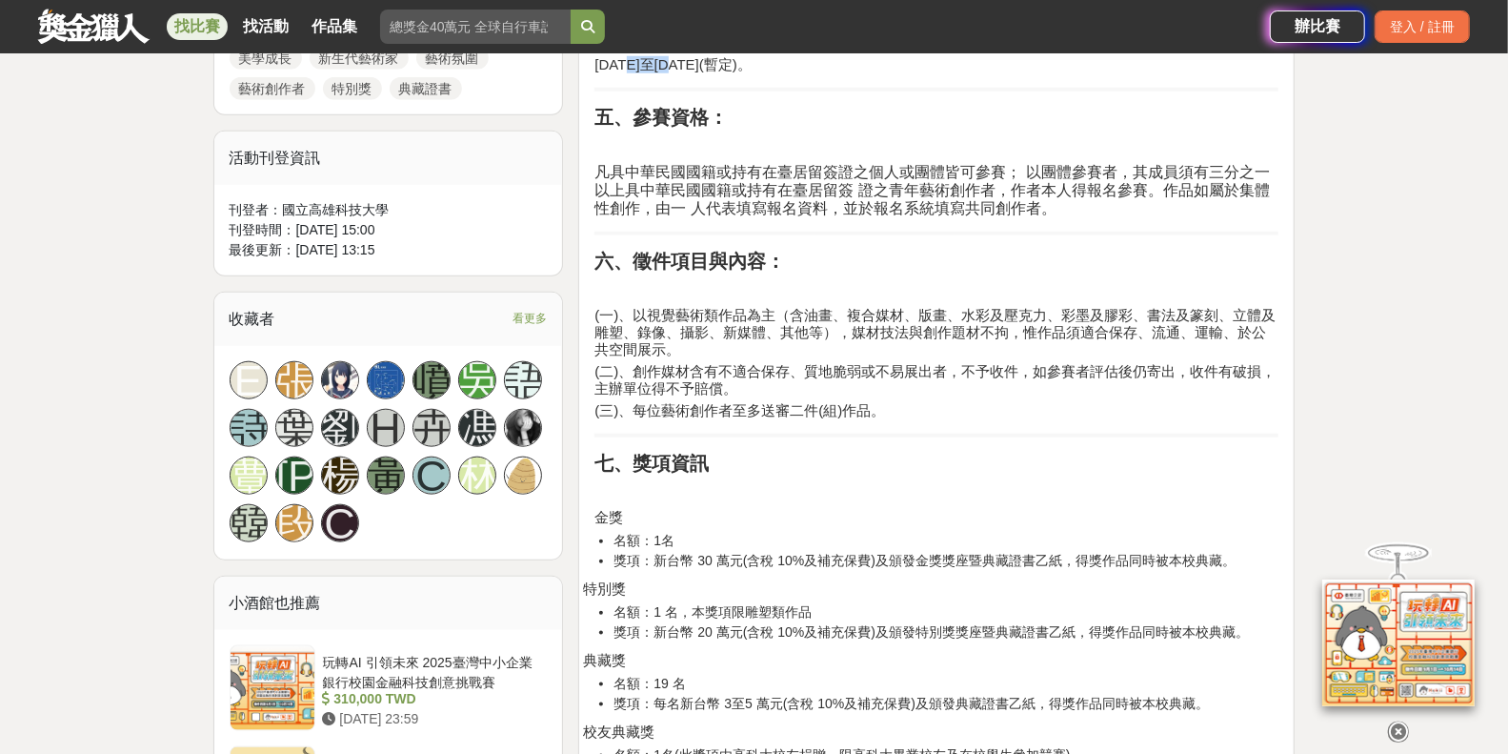
scroll to position [1350, 0]
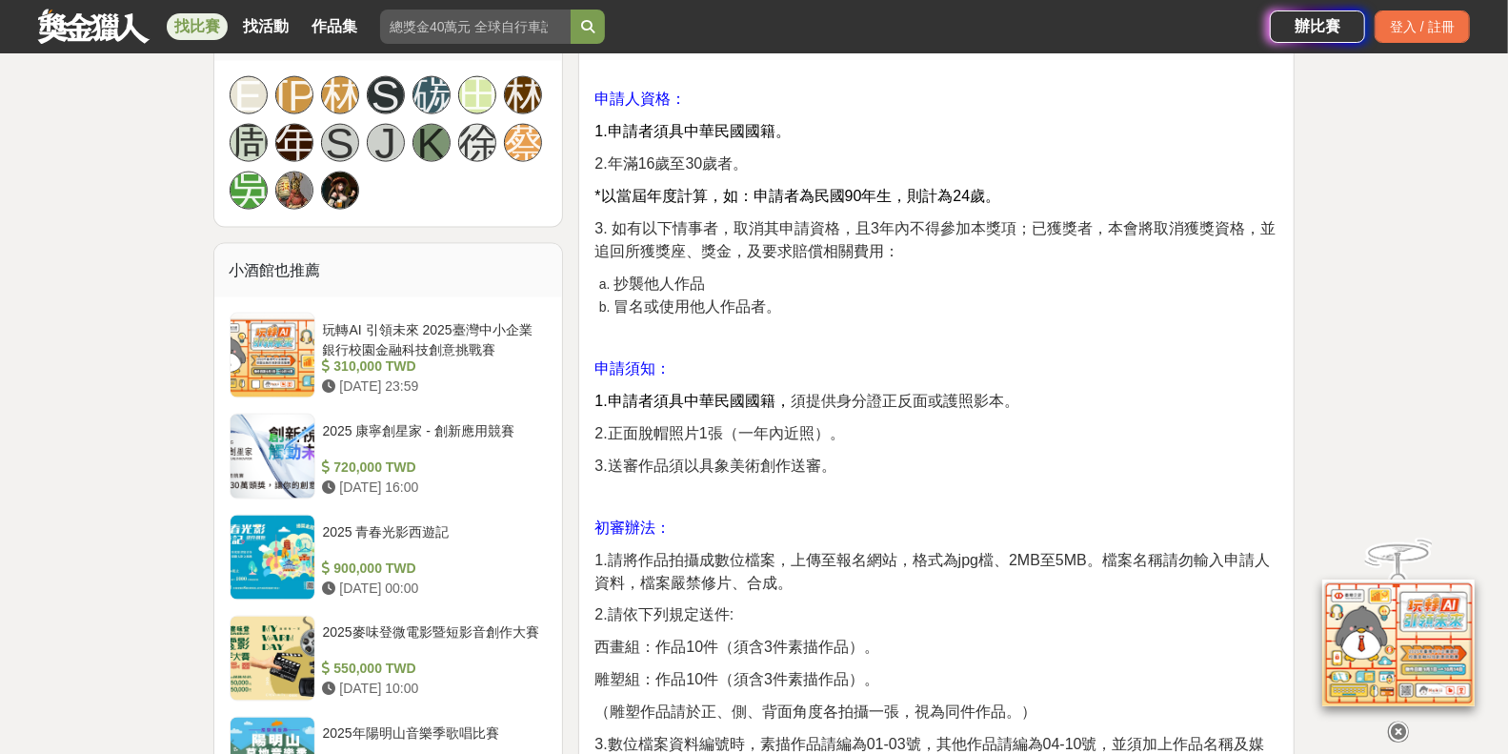
scroll to position [2062, 0]
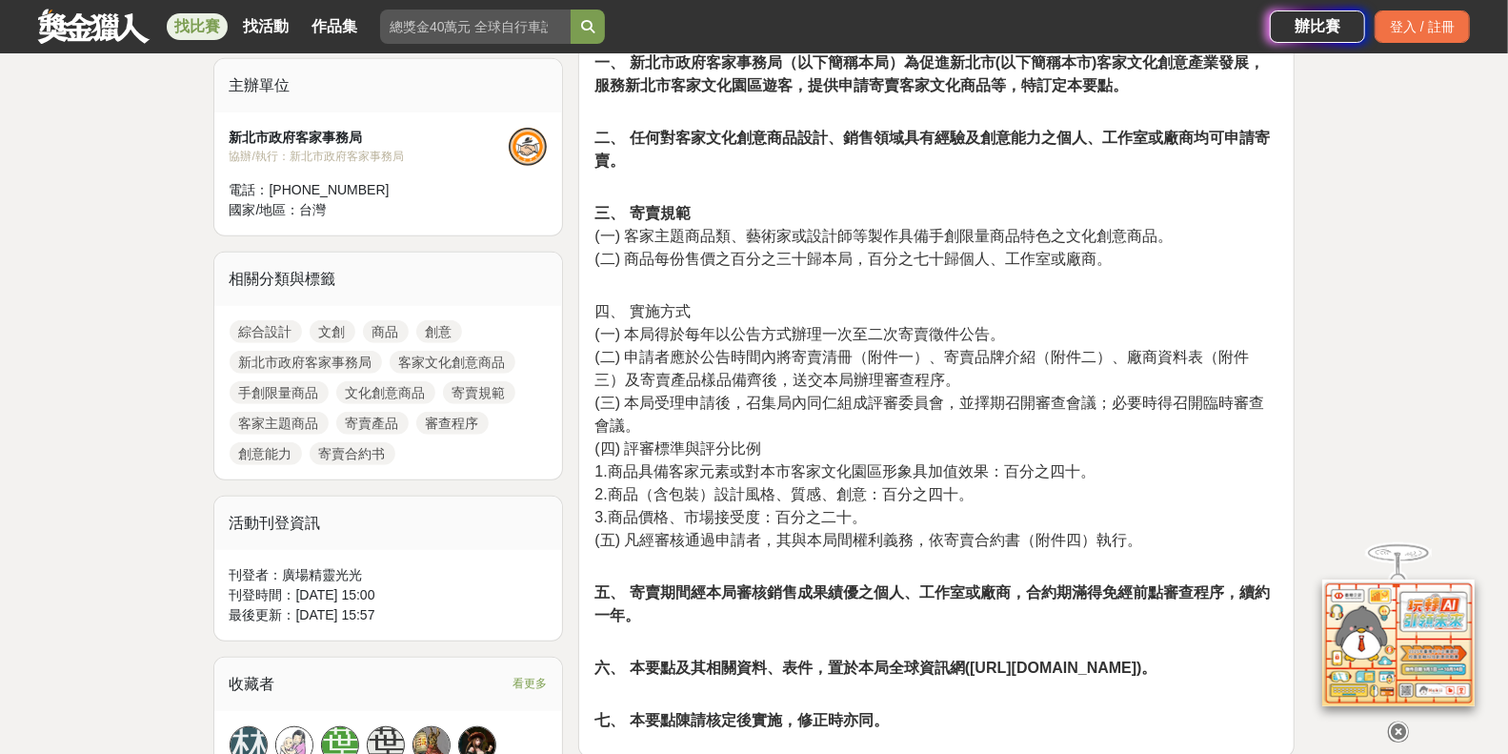
scroll to position [536, 0]
